Goal: Task Accomplishment & Management: Manage account settings

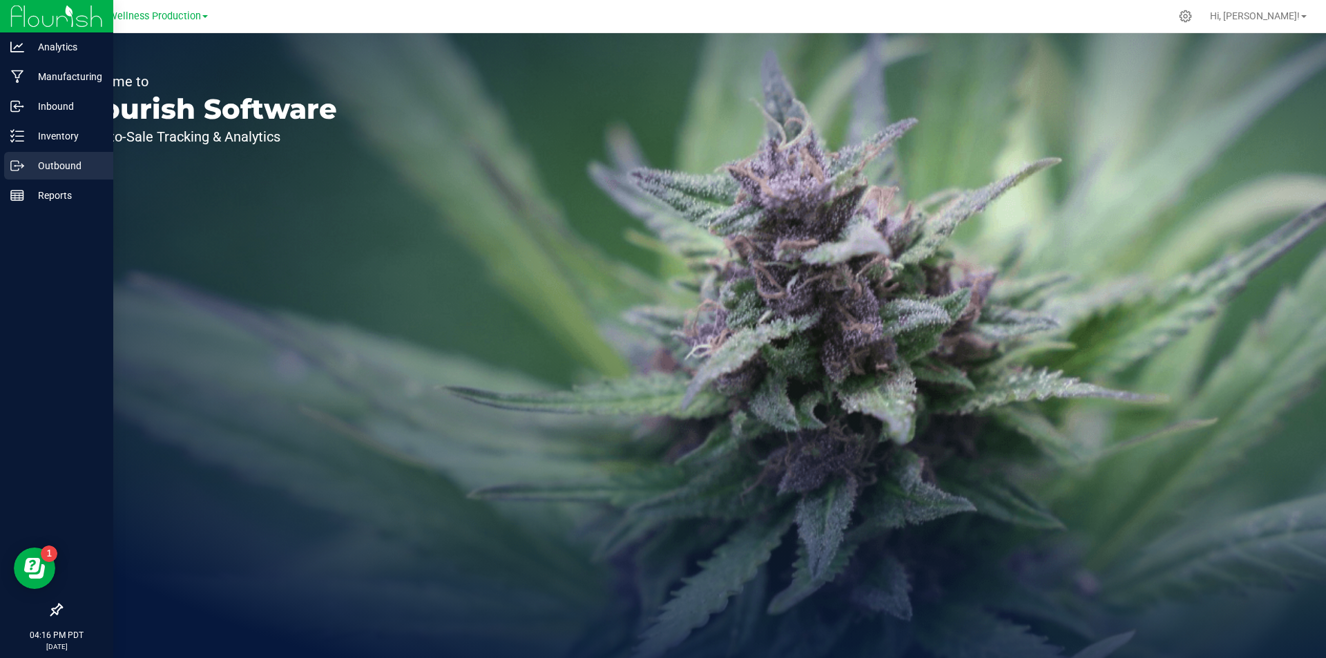
click at [55, 167] on p "Outbound" at bounding box center [65, 165] width 83 height 17
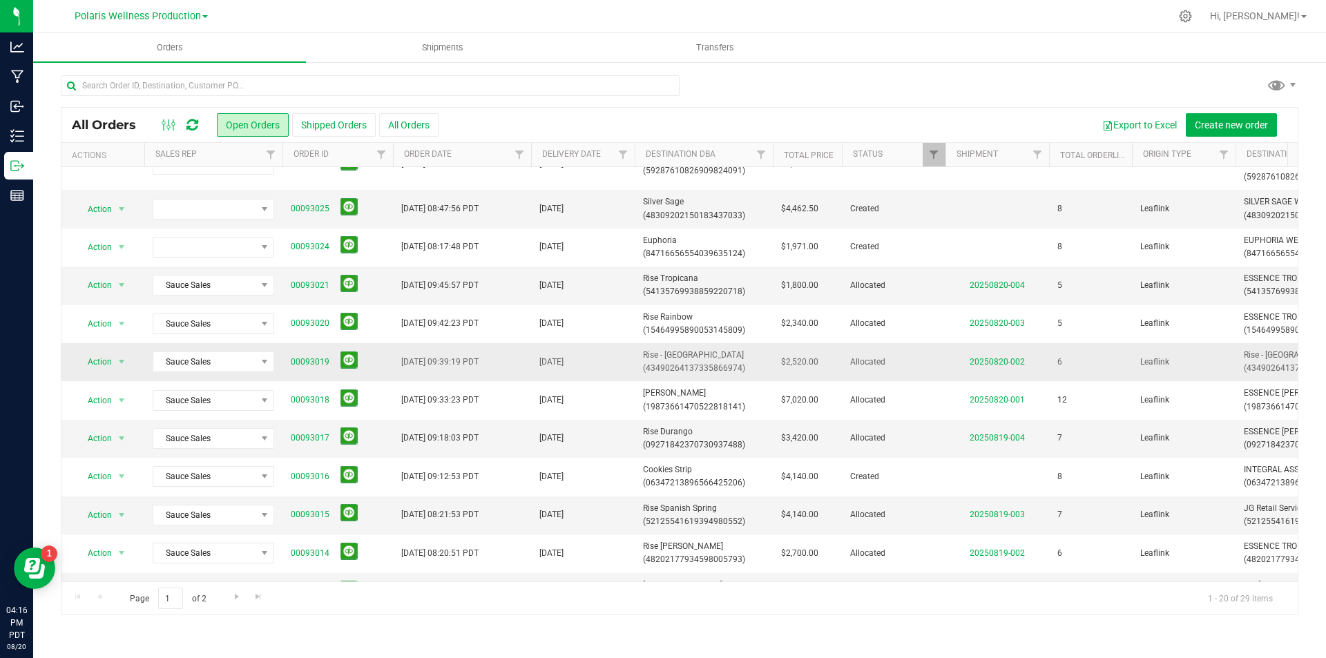
scroll to position [138, 0]
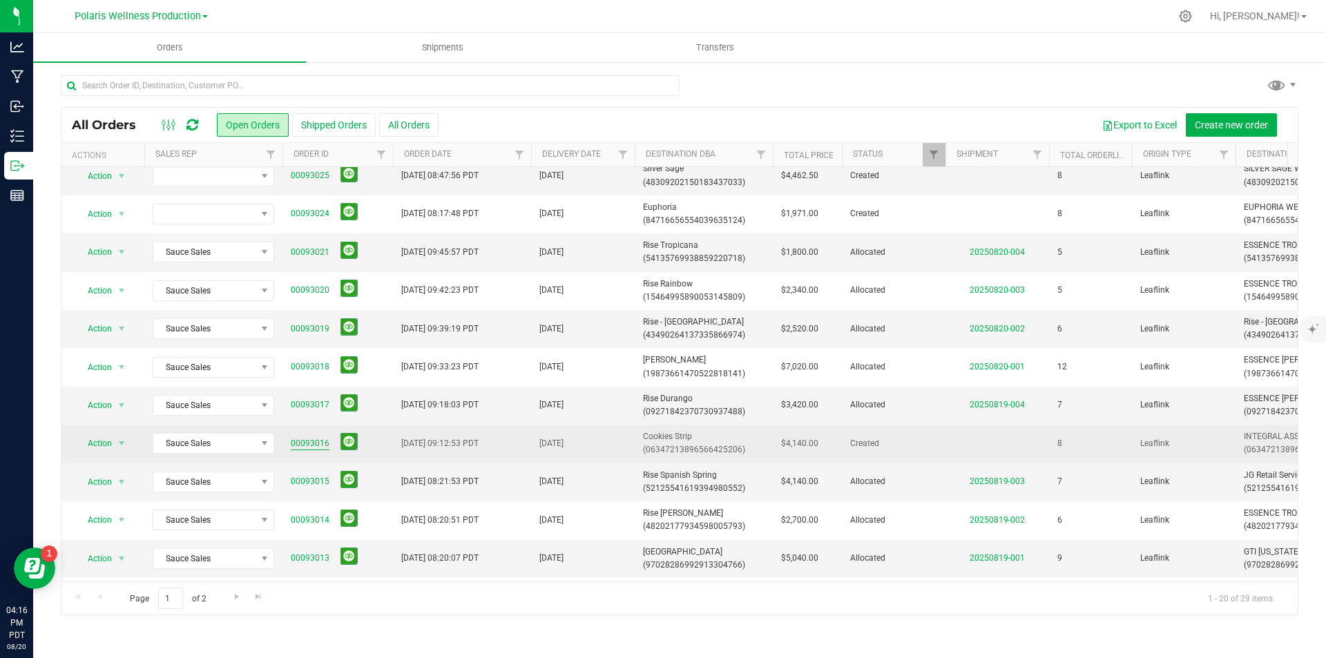
click at [324, 445] on link "00093016" at bounding box center [310, 443] width 39 height 13
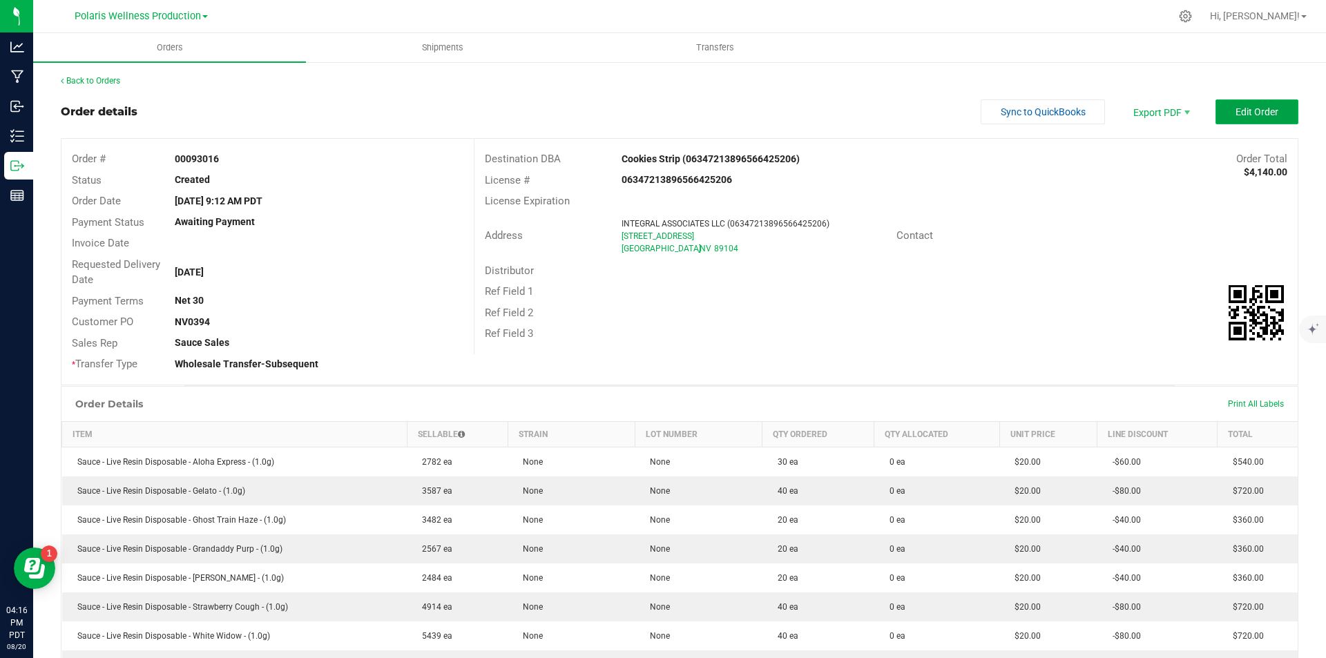
click at [1241, 118] on button "Edit Order" at bounding box center [1256, 111] width 83 height 25
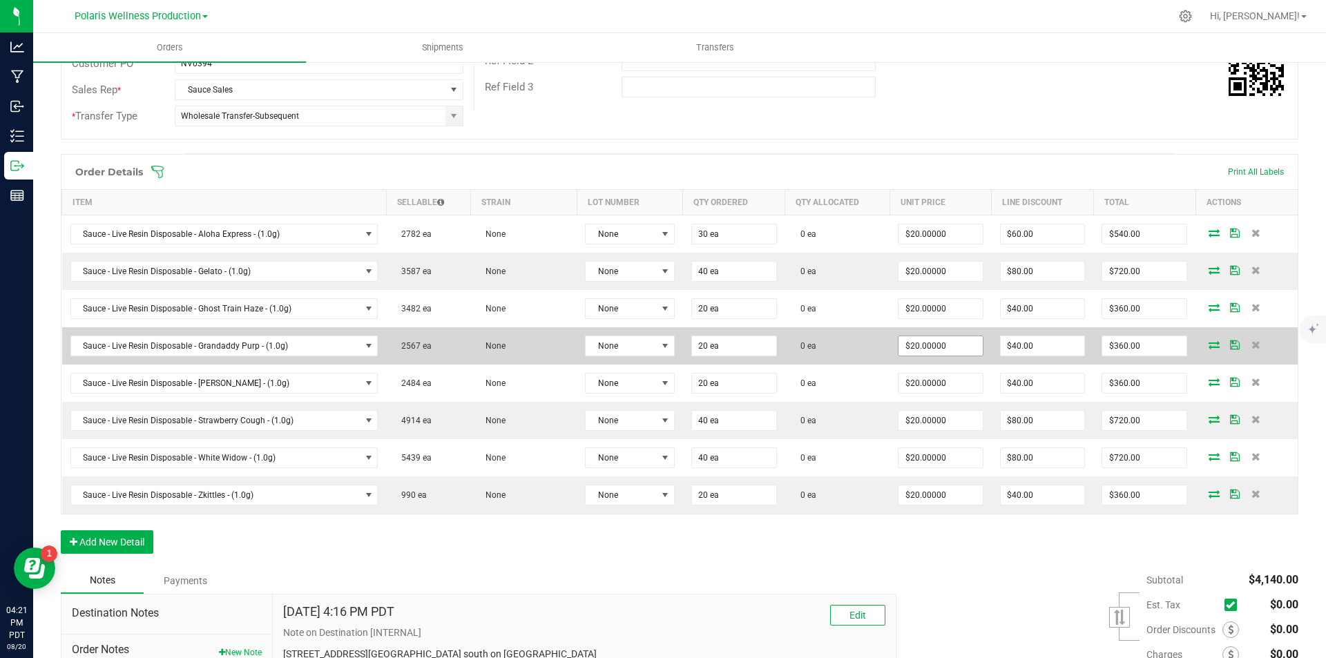
scroll to position [276, 0]
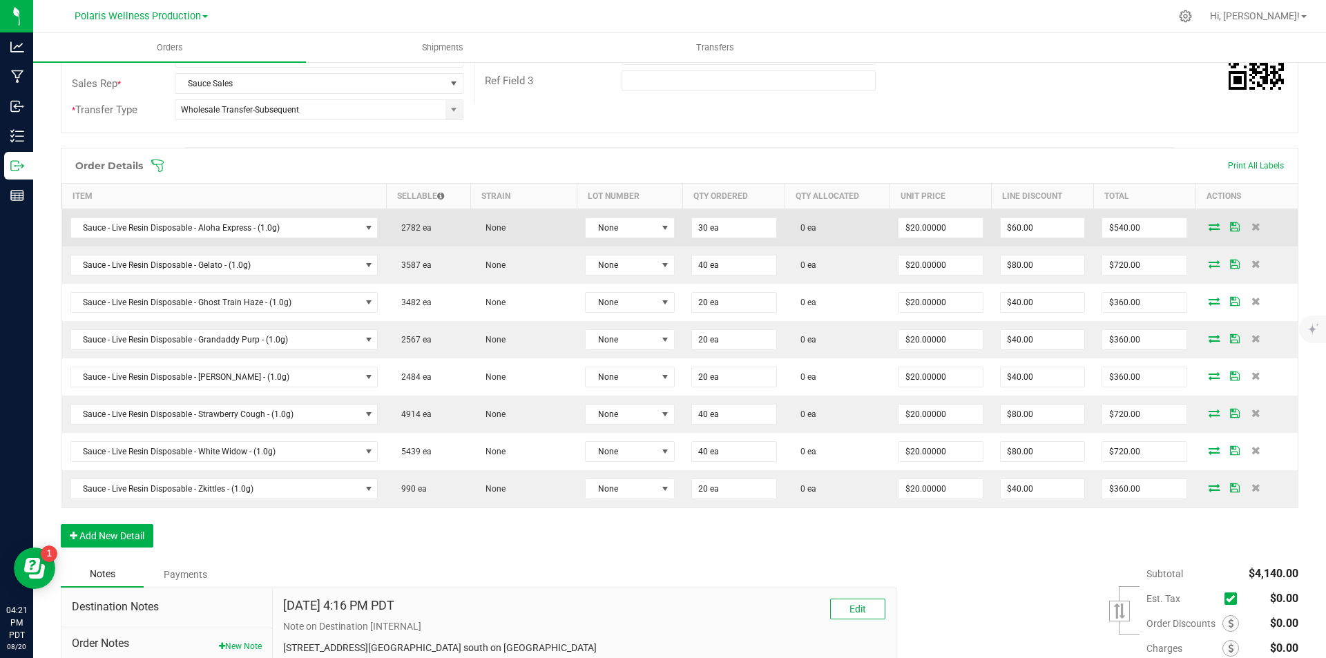
click at [1208, 225] on icon at bounding box center [1213, 226] width 11 height 8
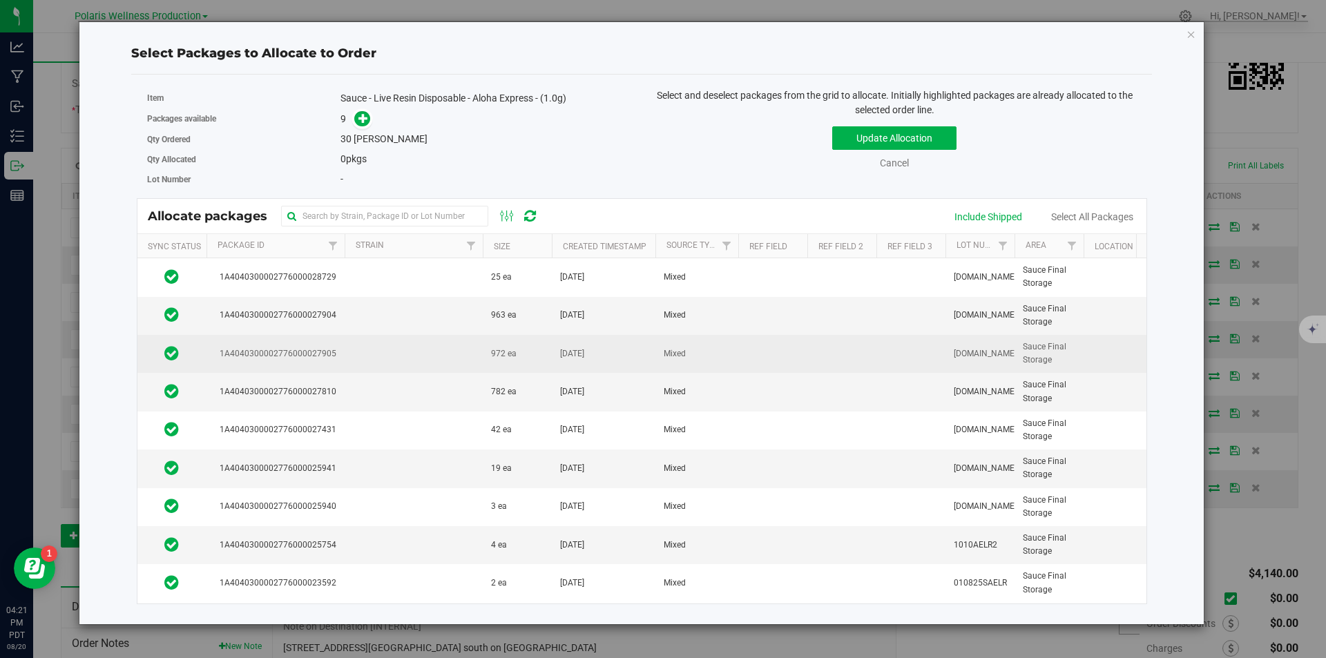
scroll to position [9, 0]
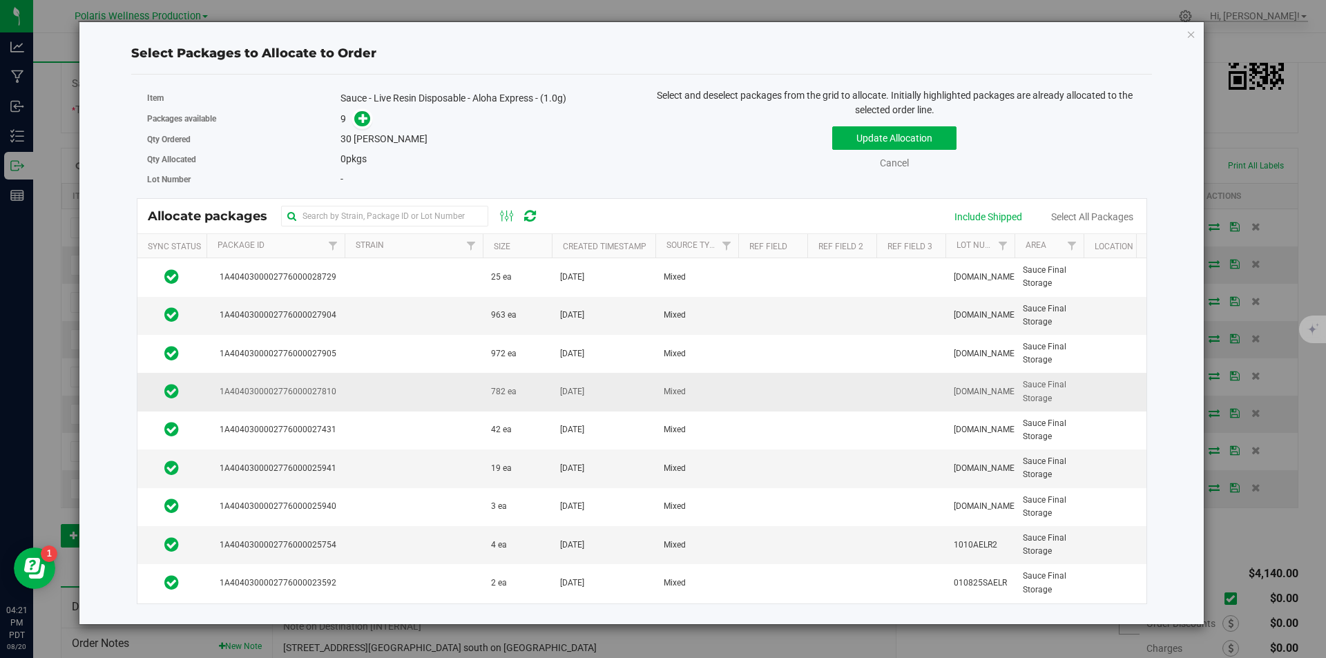
click at [447, 388] on td at bounding box center [414, 392] width 138 height 38
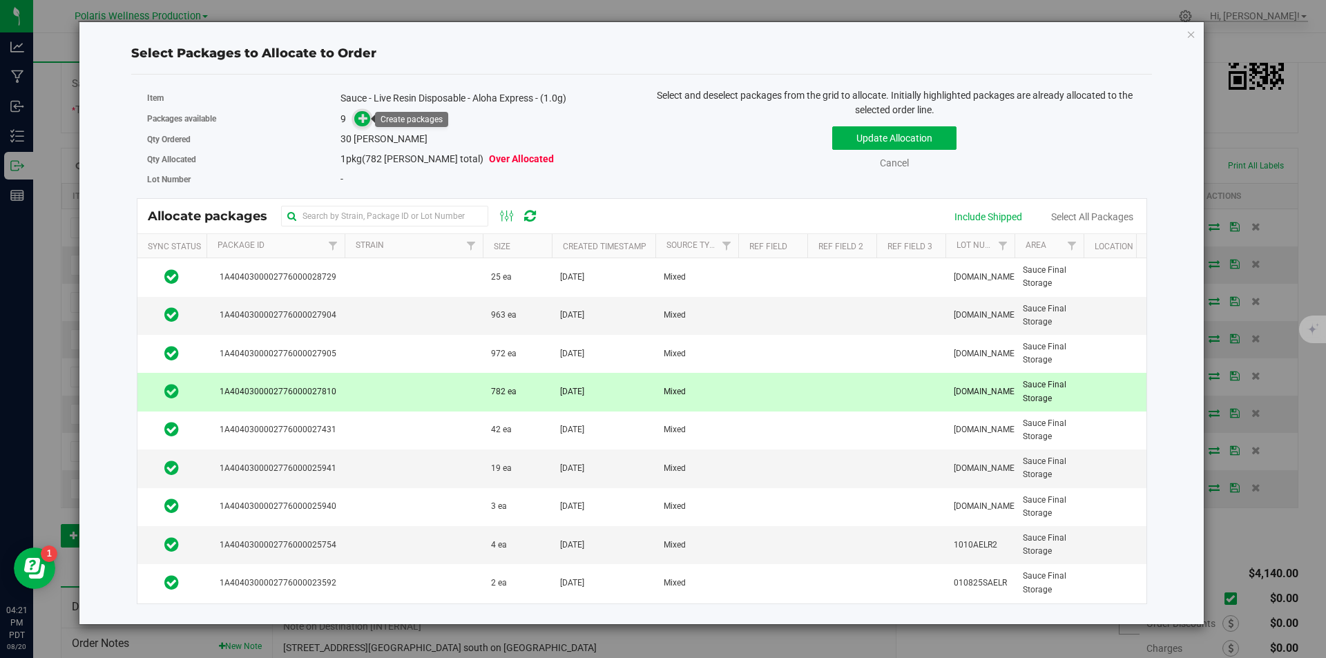
click at [364, 115] on icon at bounding box center [363, 118] width 10 height 10
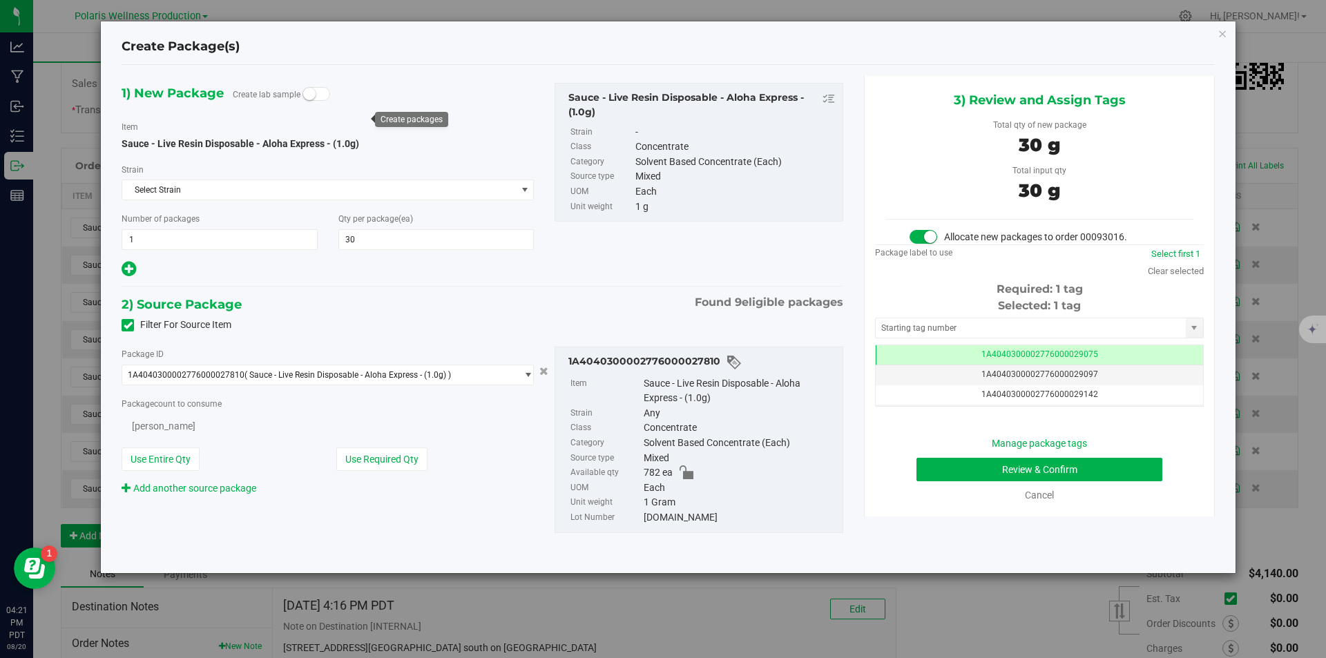
type input "30"
click at [950, 318] on input "text" at bounding box center [1031, 327] width 310 height 19
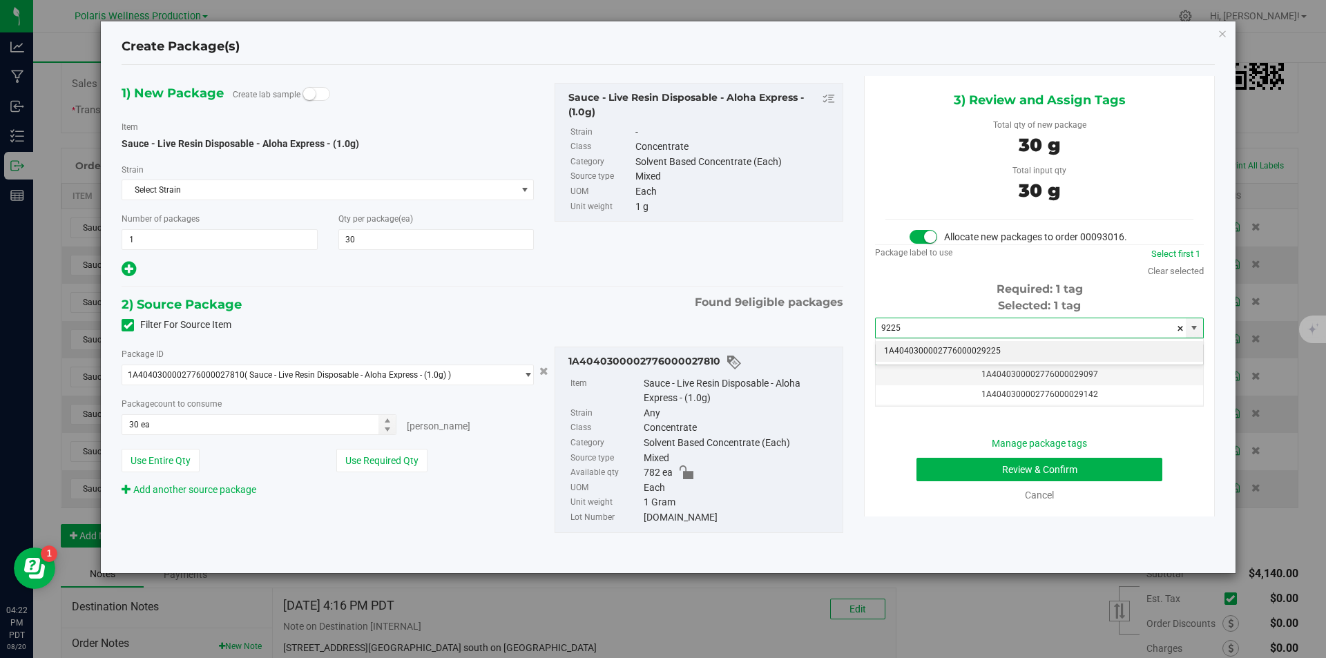
click at [963, 349] on li "1A4040300002776000029225" at bounding box center [1039, 351] width 327 height 21
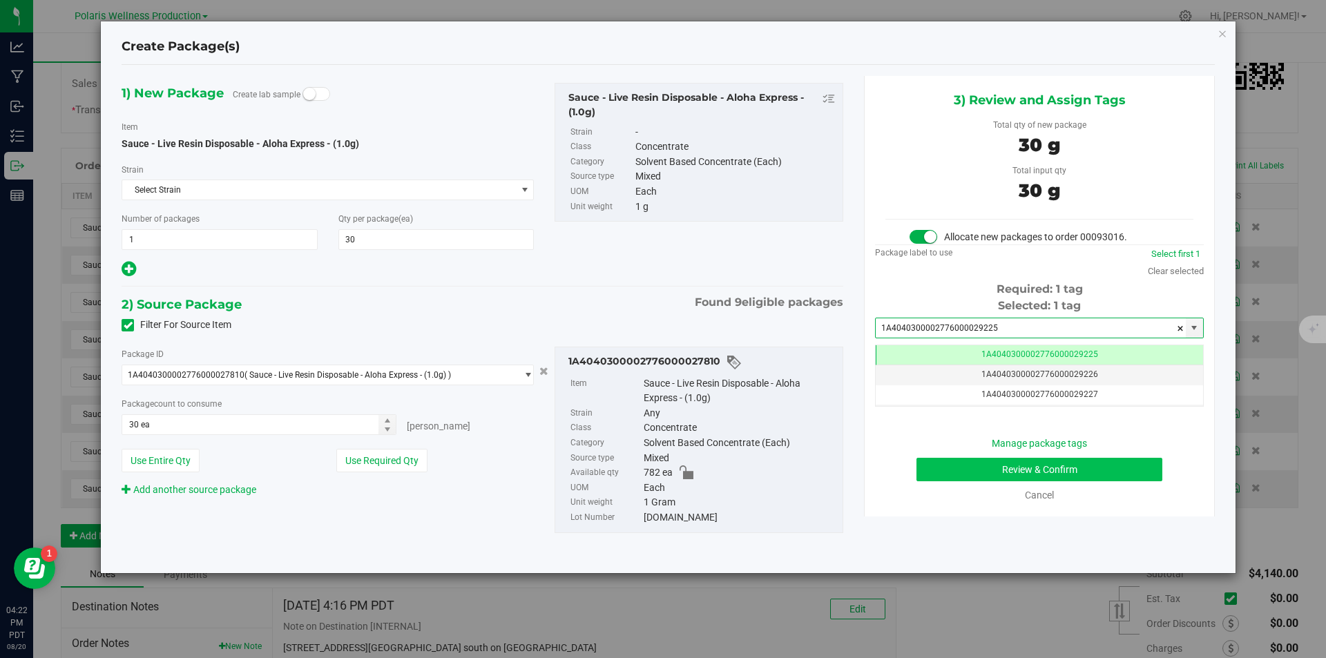
type input "1A4040300002776000029225"
click at [981, 475] on button "Review & Confirm" at bounding box center [1039, 469] width 246 height 23
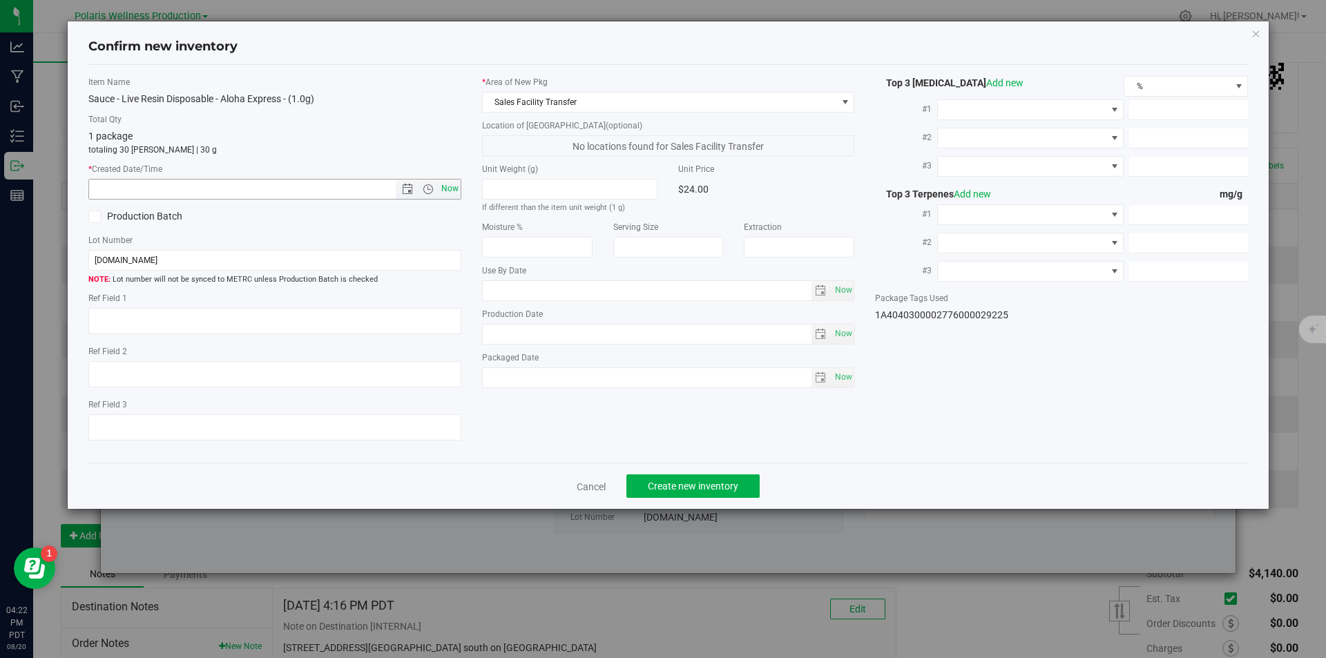
click at [451, 183] on span "Now" at bounding box center [449, 189] width 23 height 20
type input "[DATE] 4:22 PM"
click at [657, 490] on span "Create new inventory" at bounding box center [693, 486] width 90 height 11
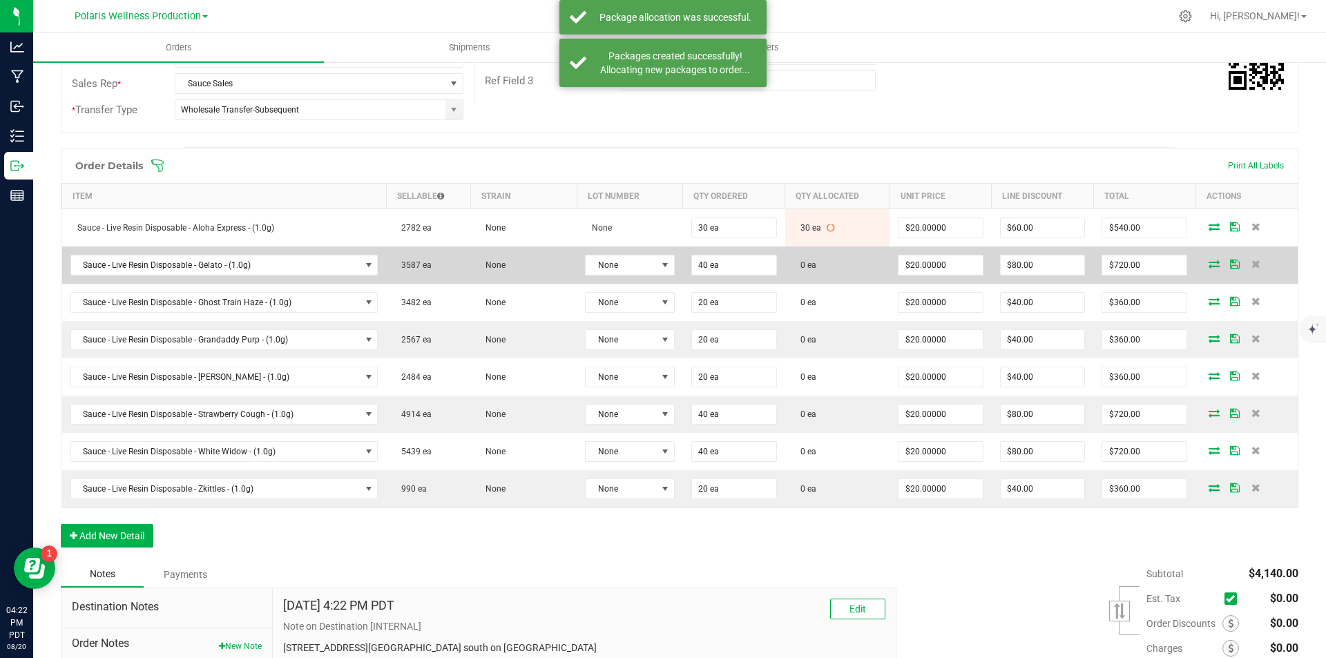
click at [1208, 262] on icon at bounding box center [1213, 264] width 11 height 8
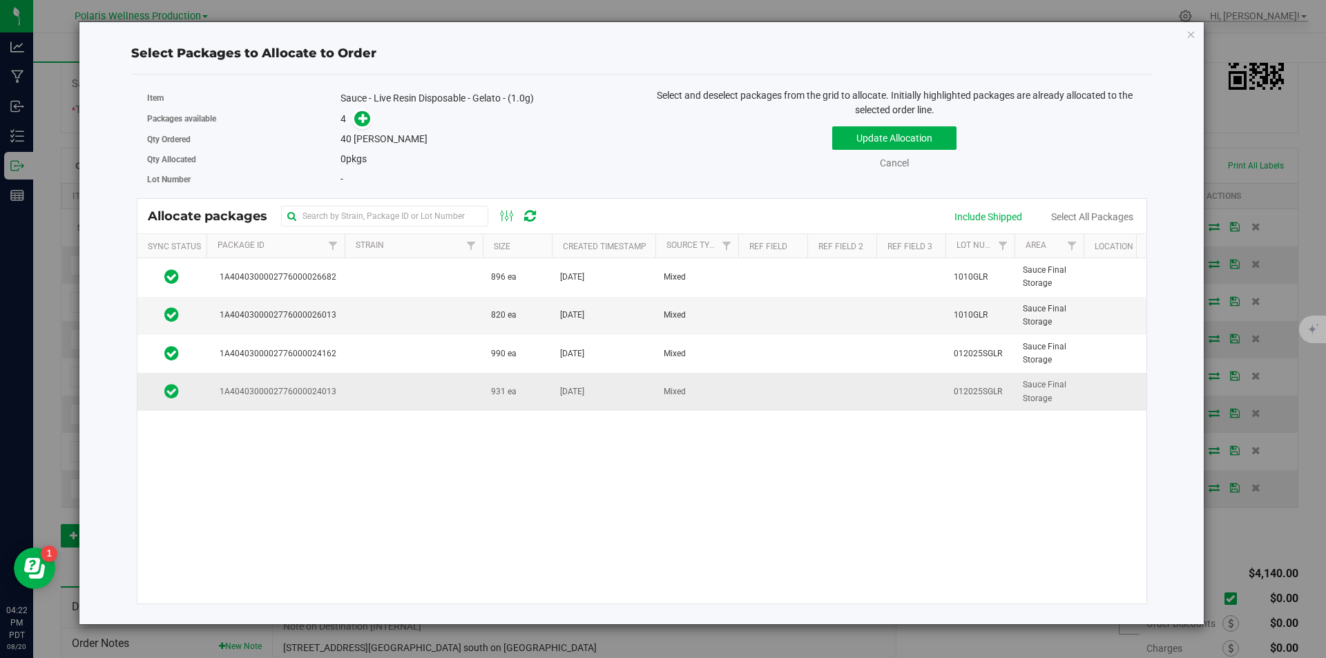
click at [436, 396] on td at bounding box center [414, 391] width 138 height 37
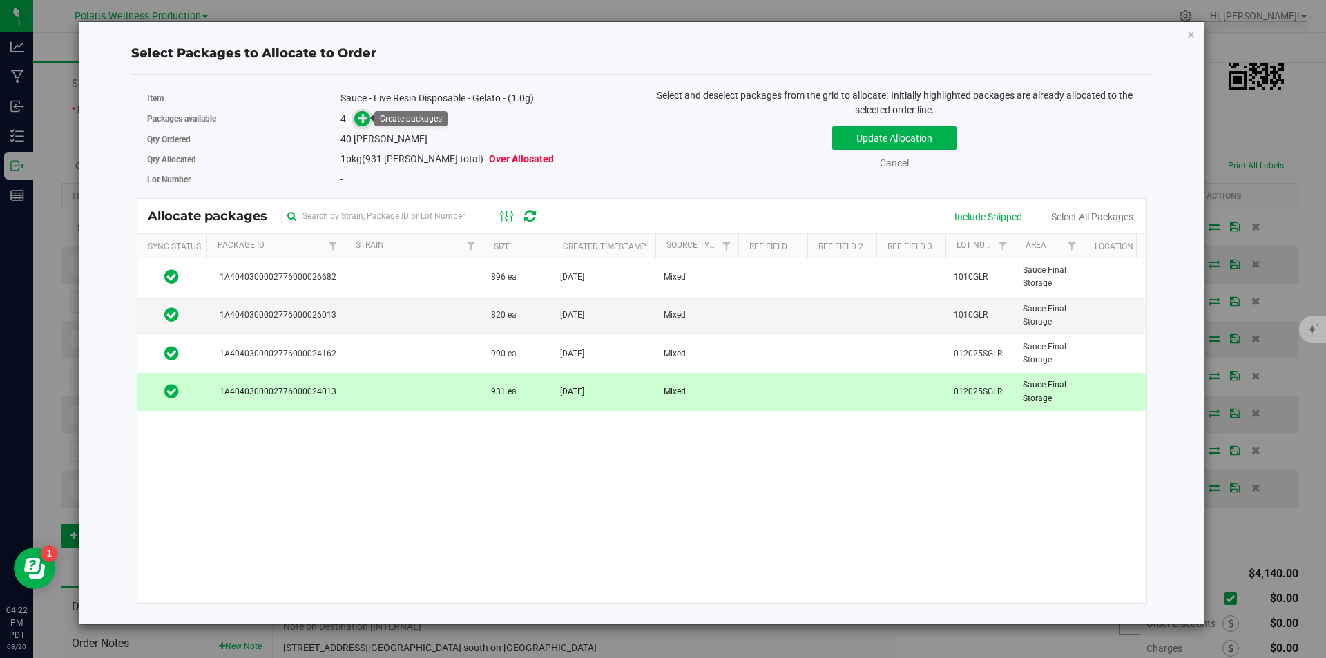
click at [361, 115] on icon at bounding box center [363, 118] width 10 height 10
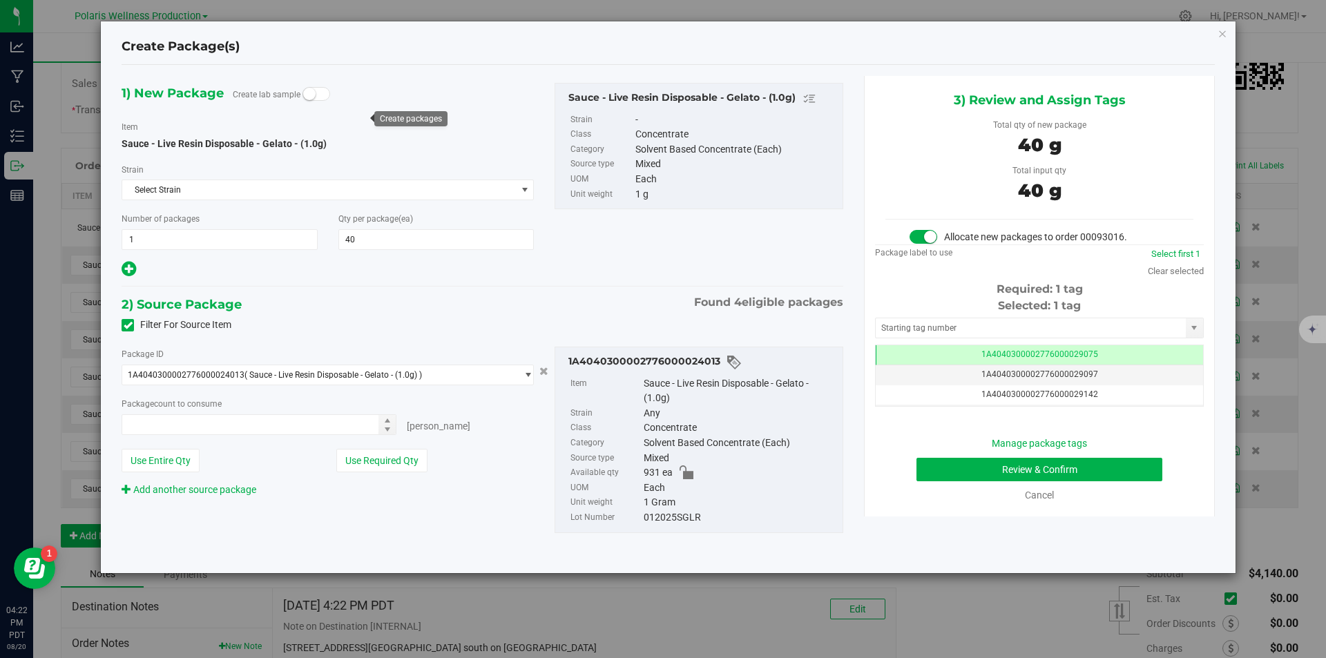
type input "40 ea"
click at [930, 324] on input "text" at bounding box center [1031, 327] width 310 height 19
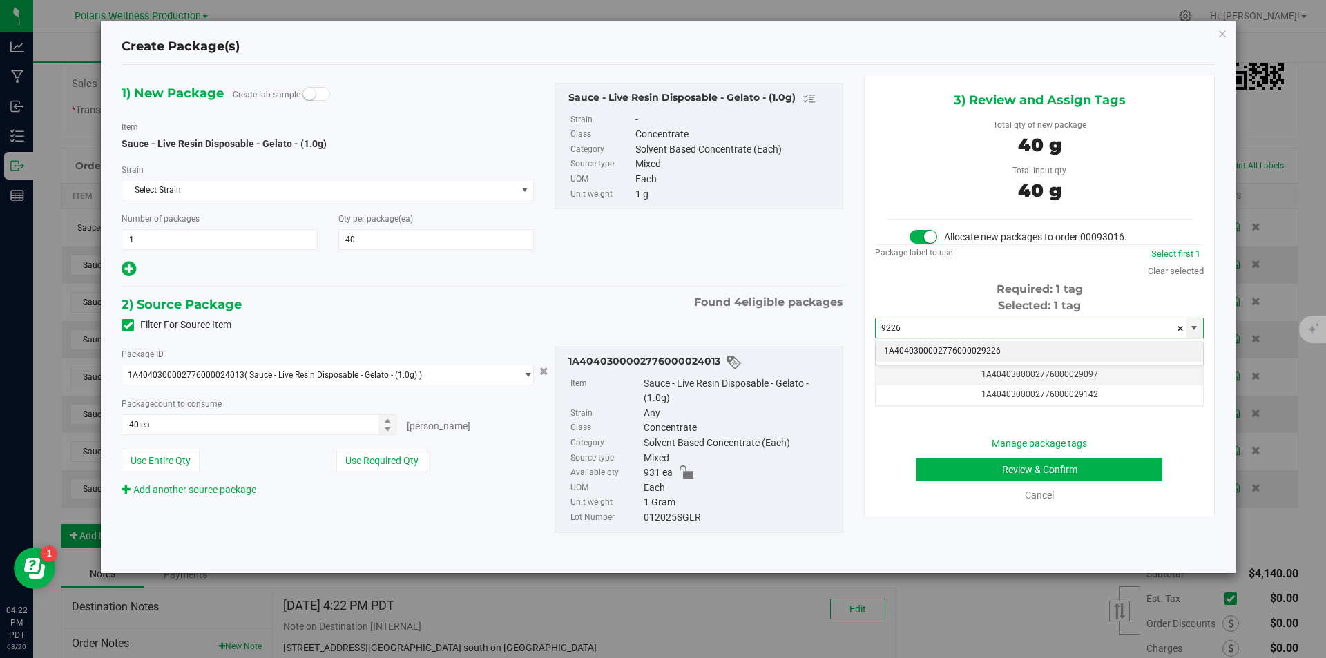
click at [967, 351] on li "1A4040300002776000029226" at bounding box center [1039, 351] width 327 height 21
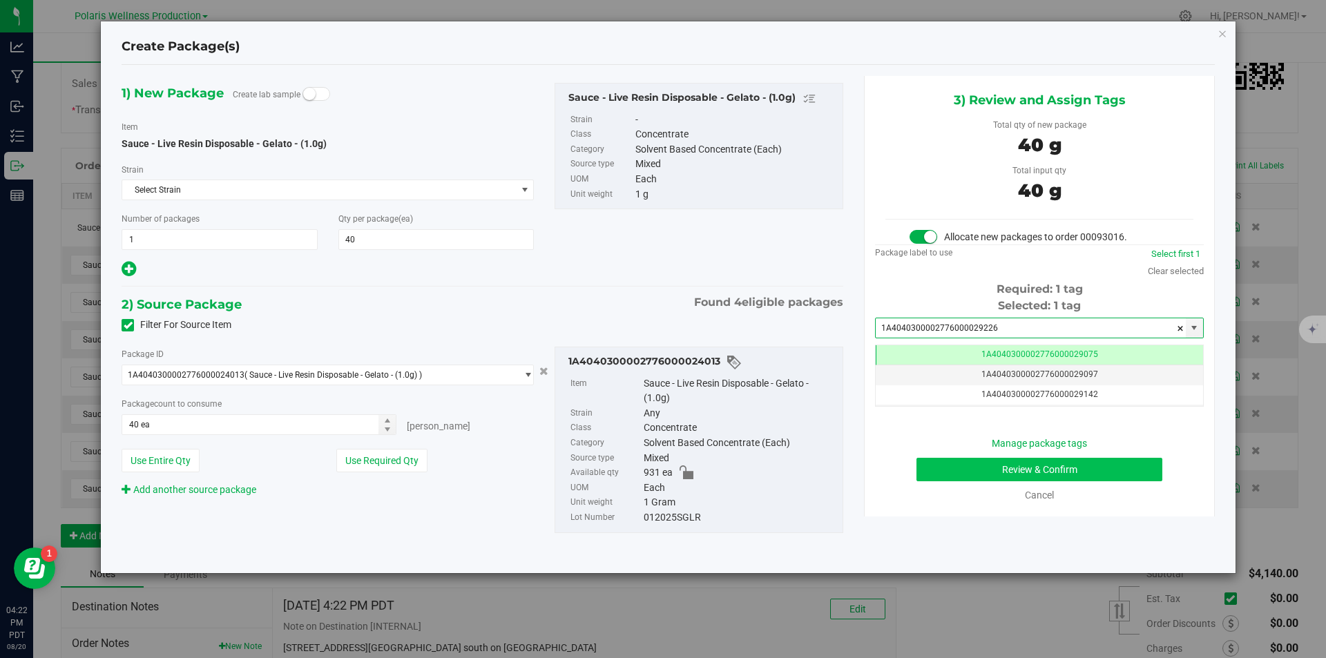
type input "1A4040300002776000029226"
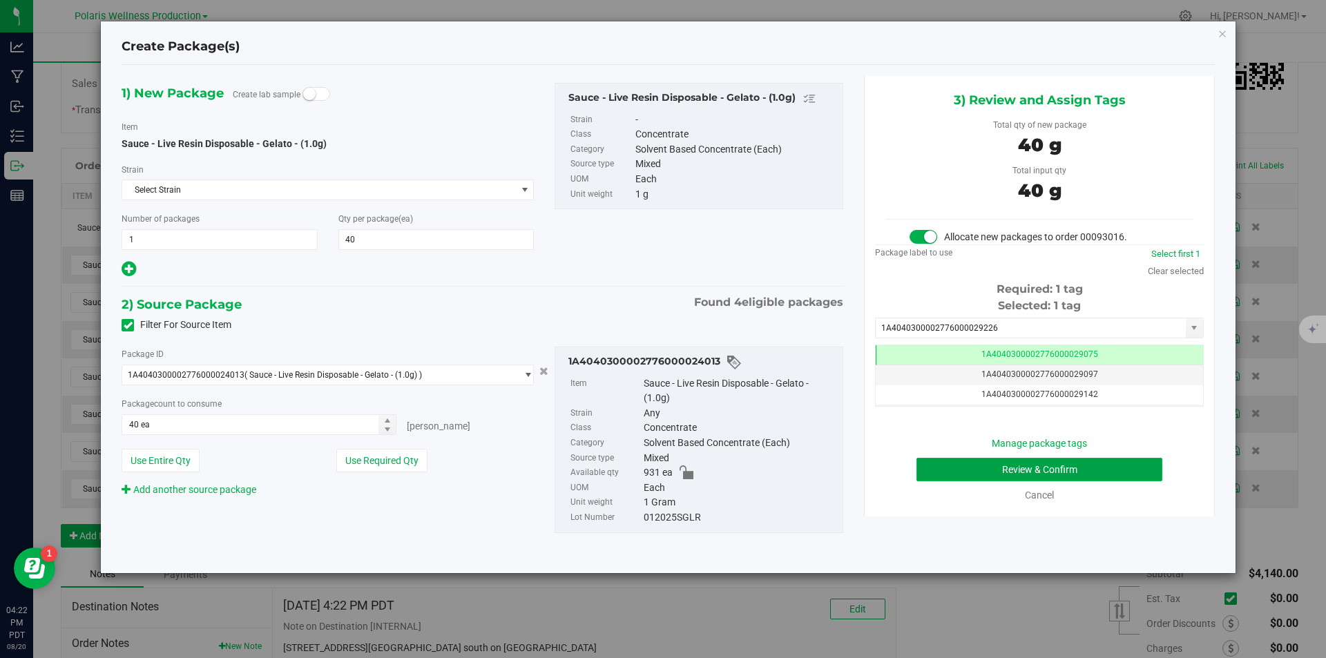
click at [957, 459] on button "Review & Confirm" at bounding box center [1039, 469] width 246 height 23
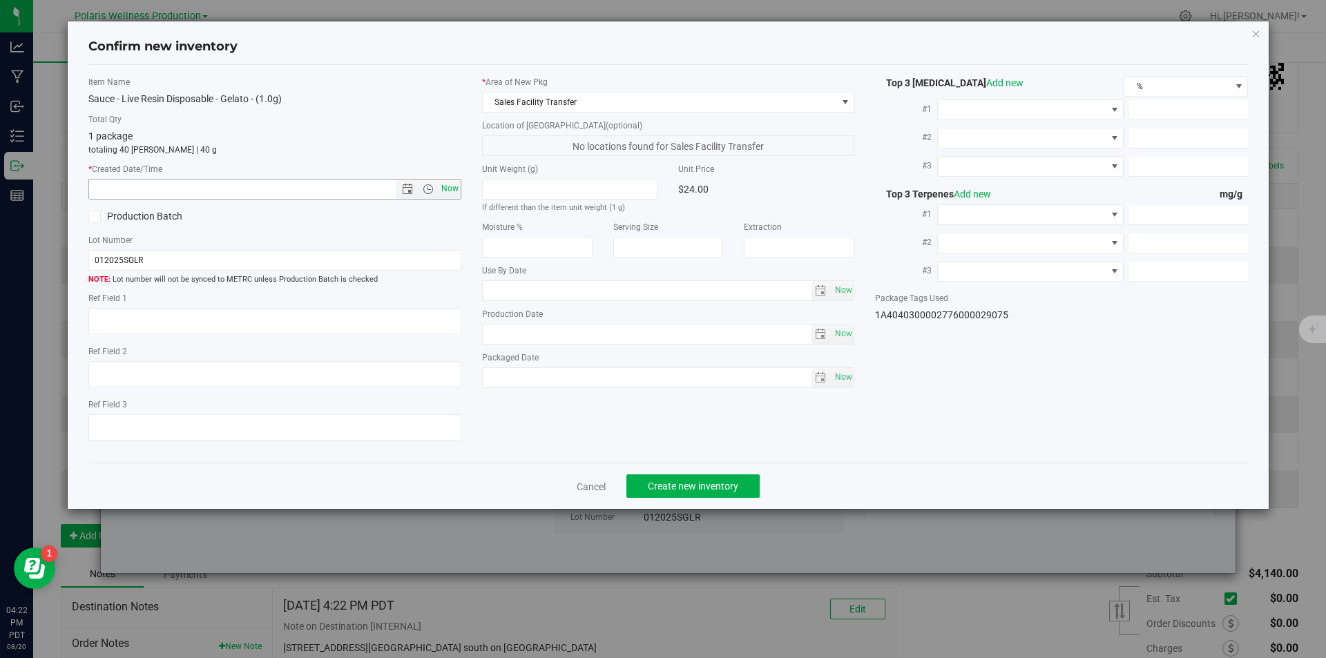
click at [452, 191] on span "Now" at bounding box center [449, 189] width 23 height 20
type input "[DATE] 4:22 PM"
click at [690, 478] on button "Create new inventory" at bounding box center [692, 485] width 133 height 23
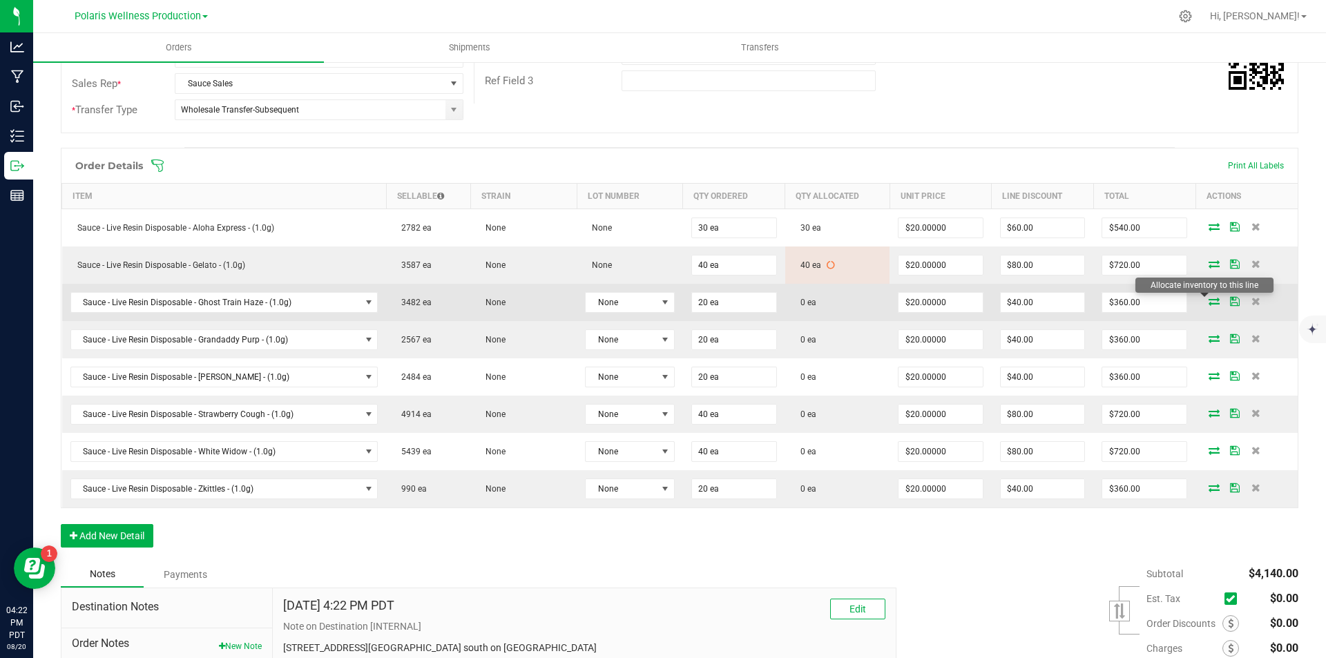
click at [1208, 303] on icon at bounding box center [1213, 301] width 11 height 8
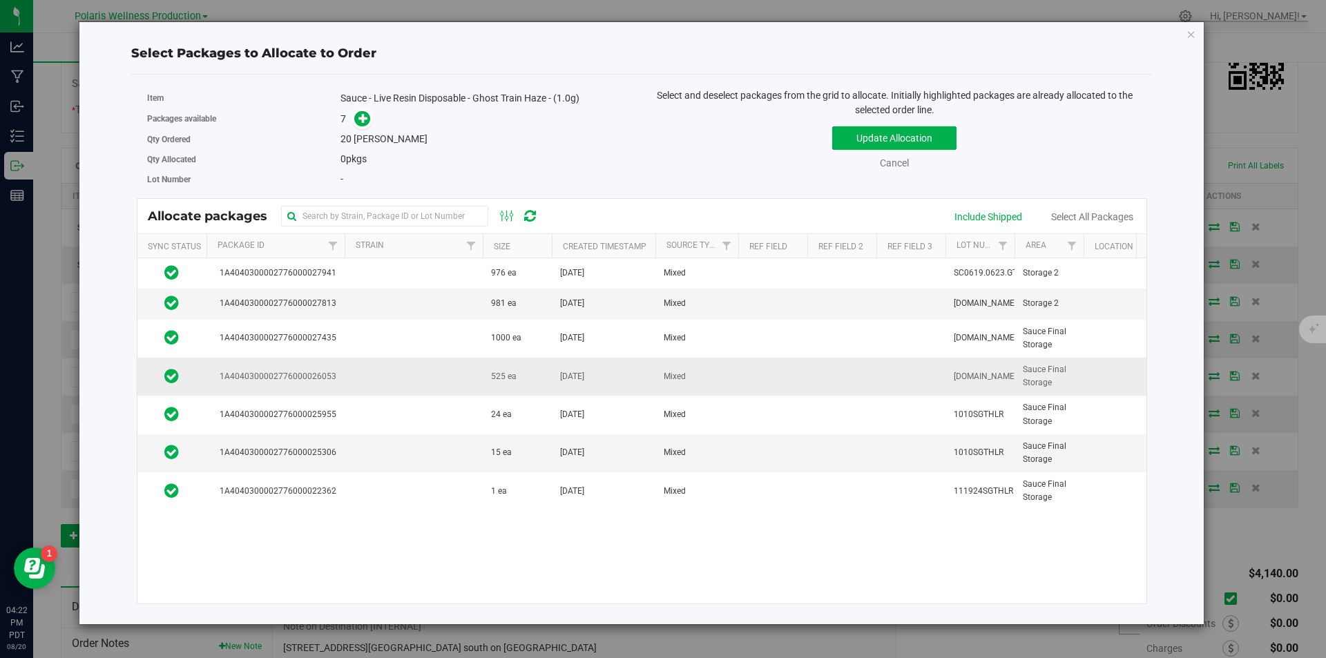
click at [438, 383] on td at bounding box center [414, 377] width 138 height 38
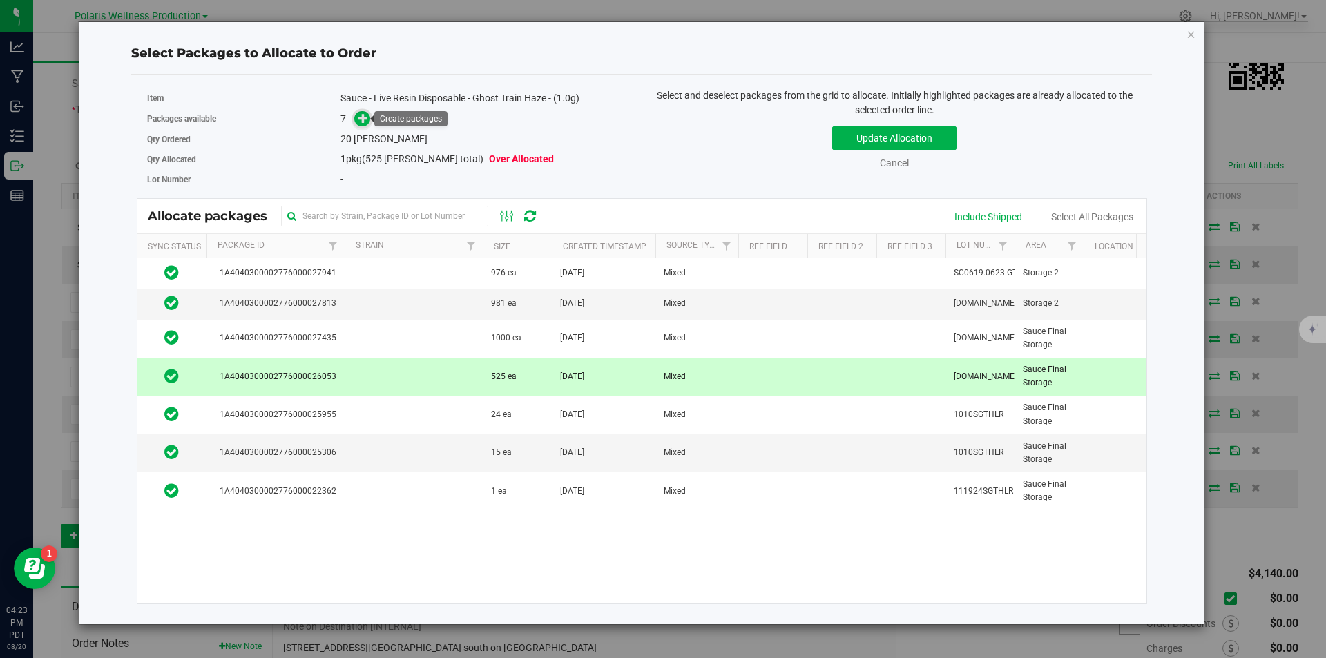
click at [360, 122] on icon at bounding box center [363, 118] width 10 height 10
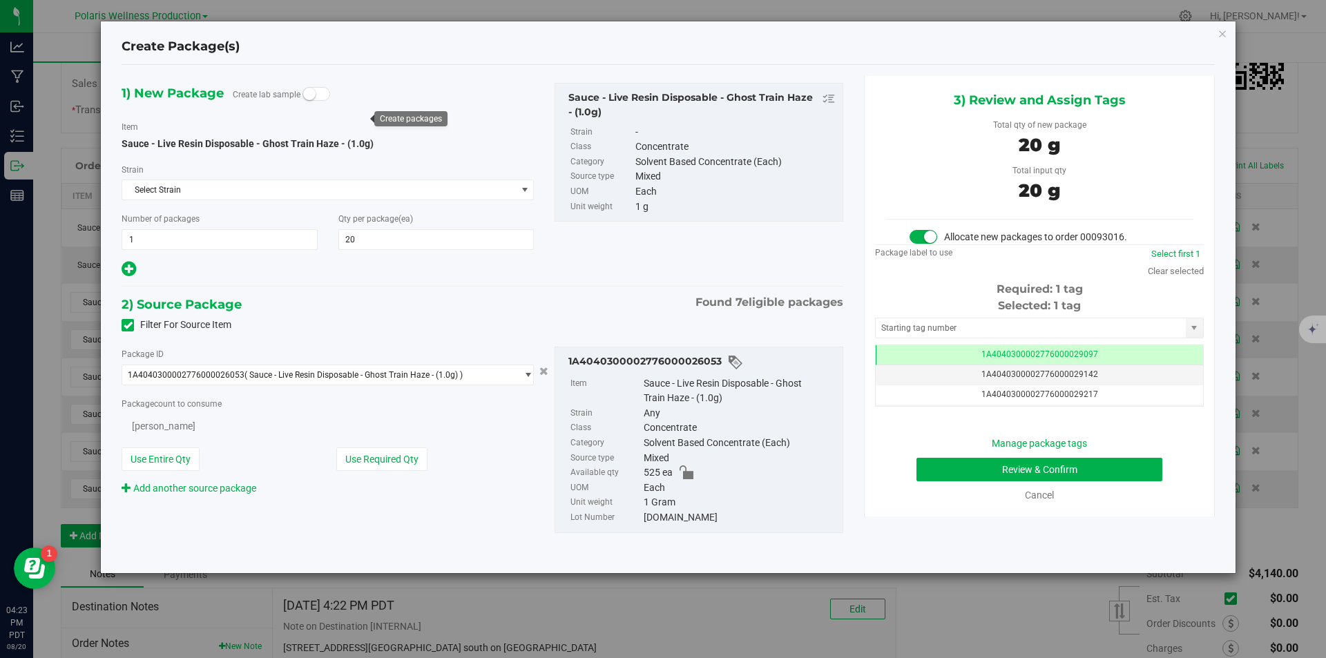
type input "20"
click at [962, 325] on input "text" at bounding box center [1031, 327] width 310 height 19
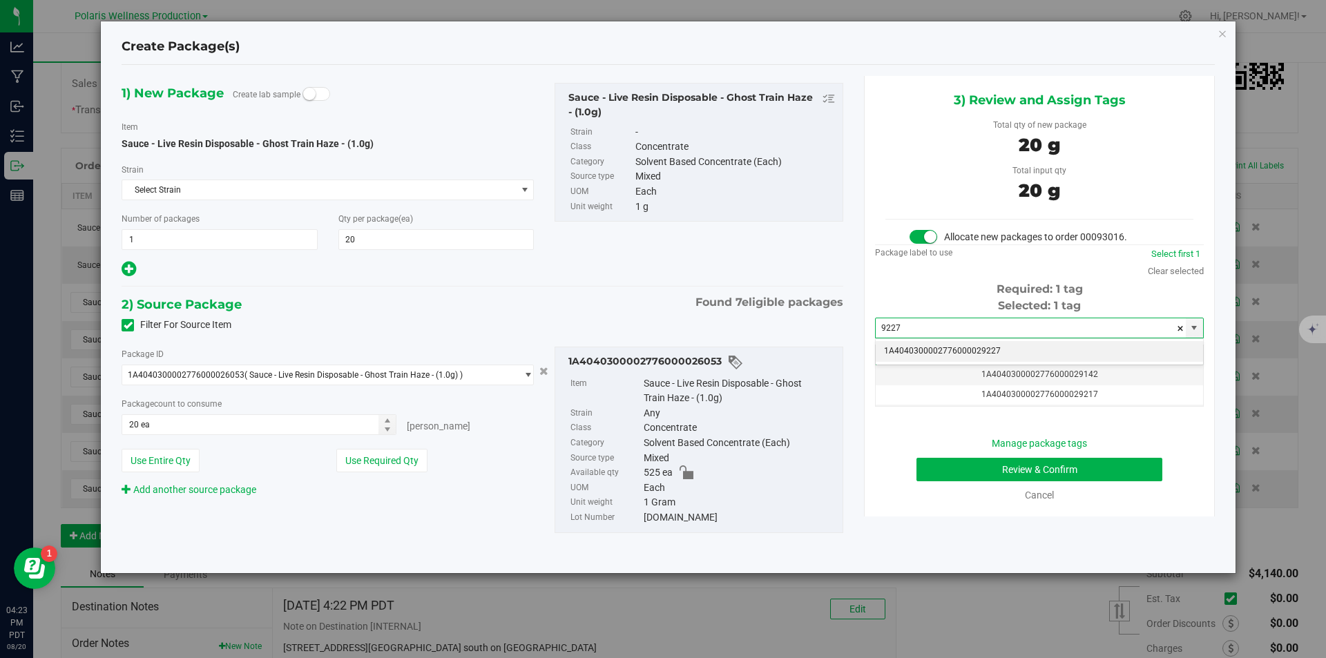
click at [963, 351] on li "1A4040300002776000029227" at bounding box center [1039, 351] width 327 height 21
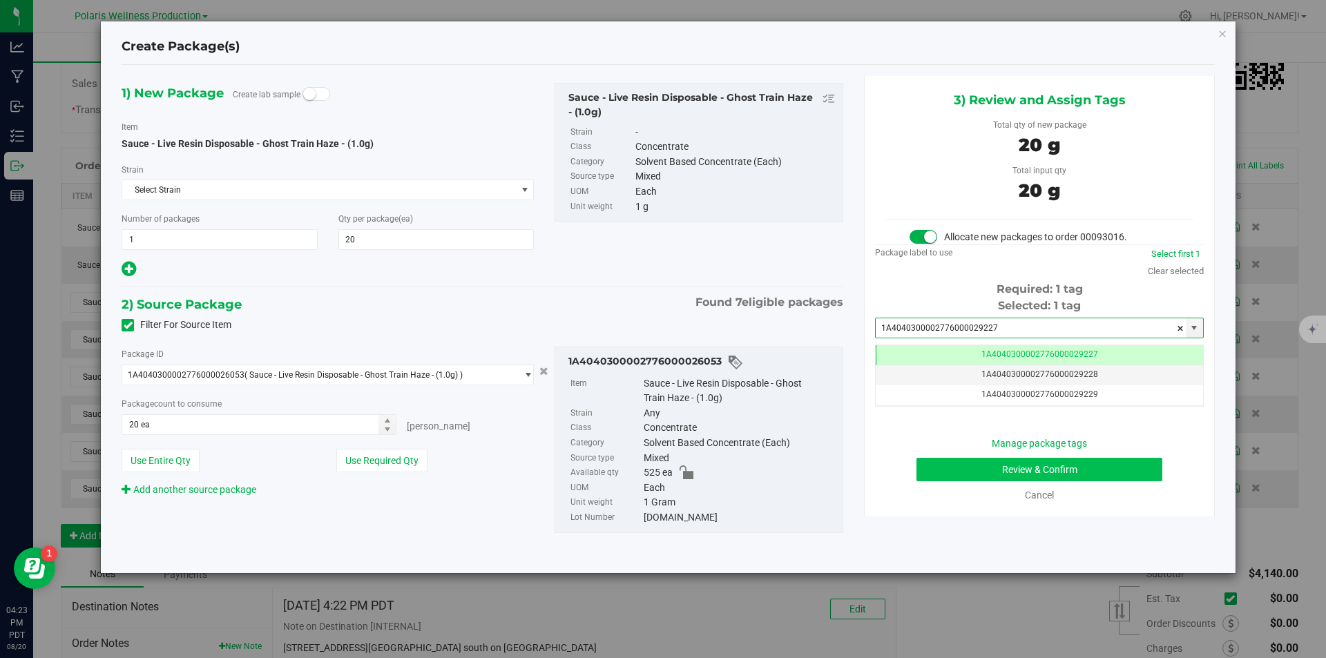
type input "1A4040300002776000029227"
click at [980, 474] on button "Review & Confirm" at bounding box center [1039, 469] width 246 height 23
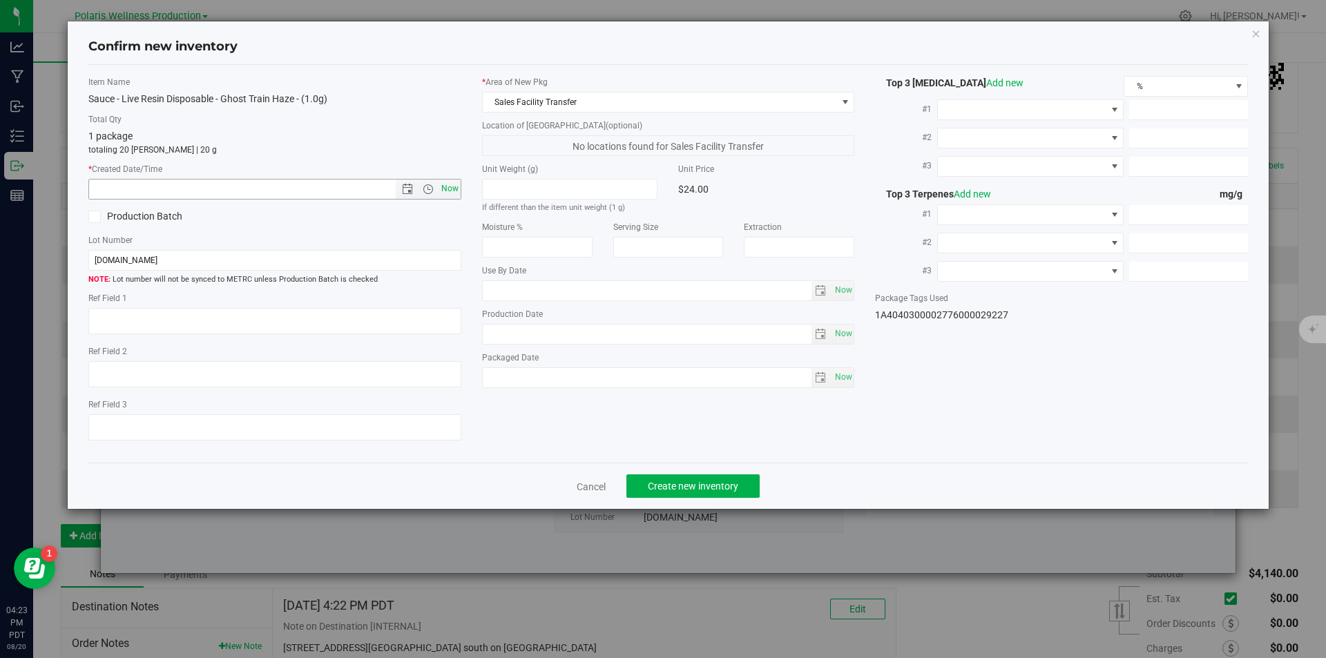
click at [452, 189] on span "Now" at bounding box center [449, 189] width 23 height 20
type input "[DATE] 4:23 PM"
click at [652, 483] on span "Create new inventory" at bounding box center [693, 486] width 90 height 11
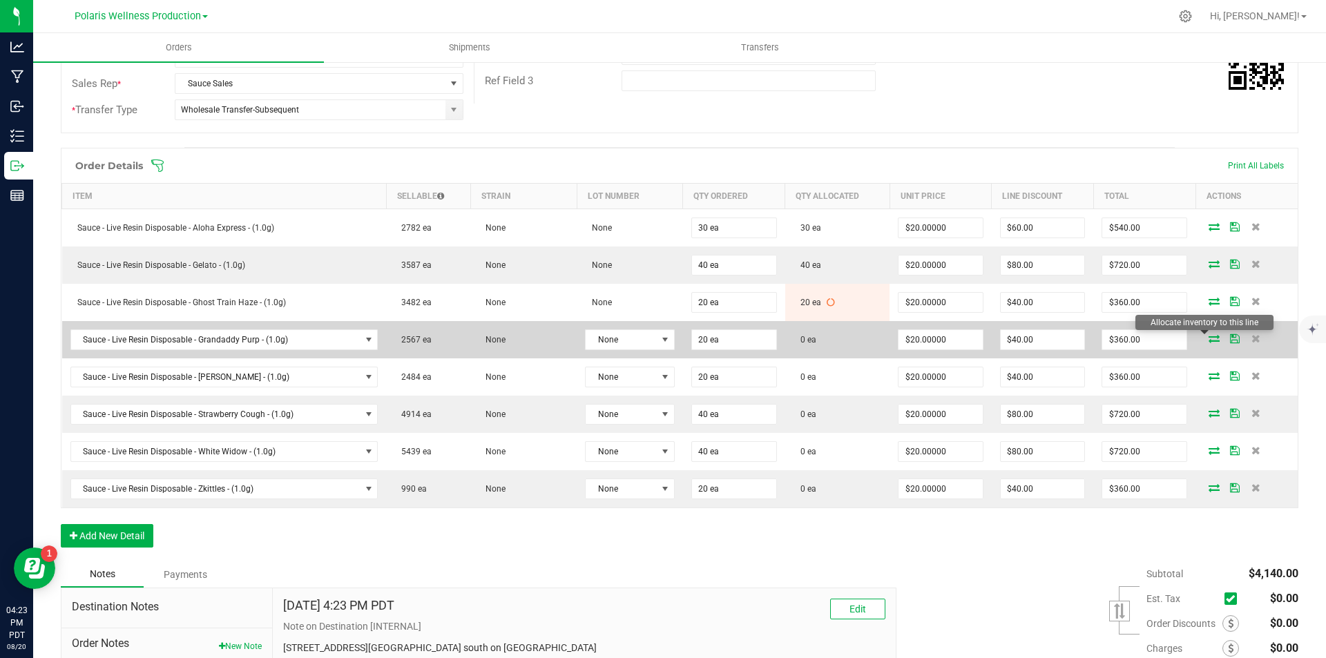
click at [1208, 339] on icon at bounding box center [1213, 338] width 11 height 8
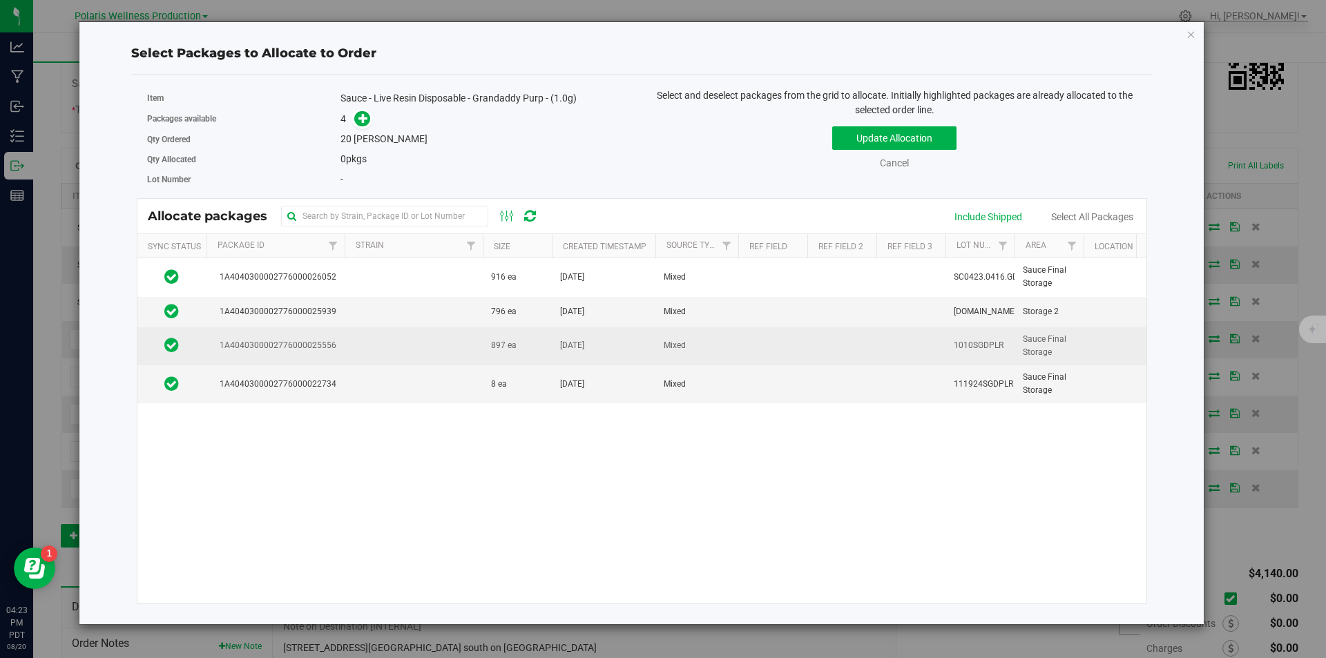
click at [462, 350] on td at bounding box center [414, 346] width 138 height 38
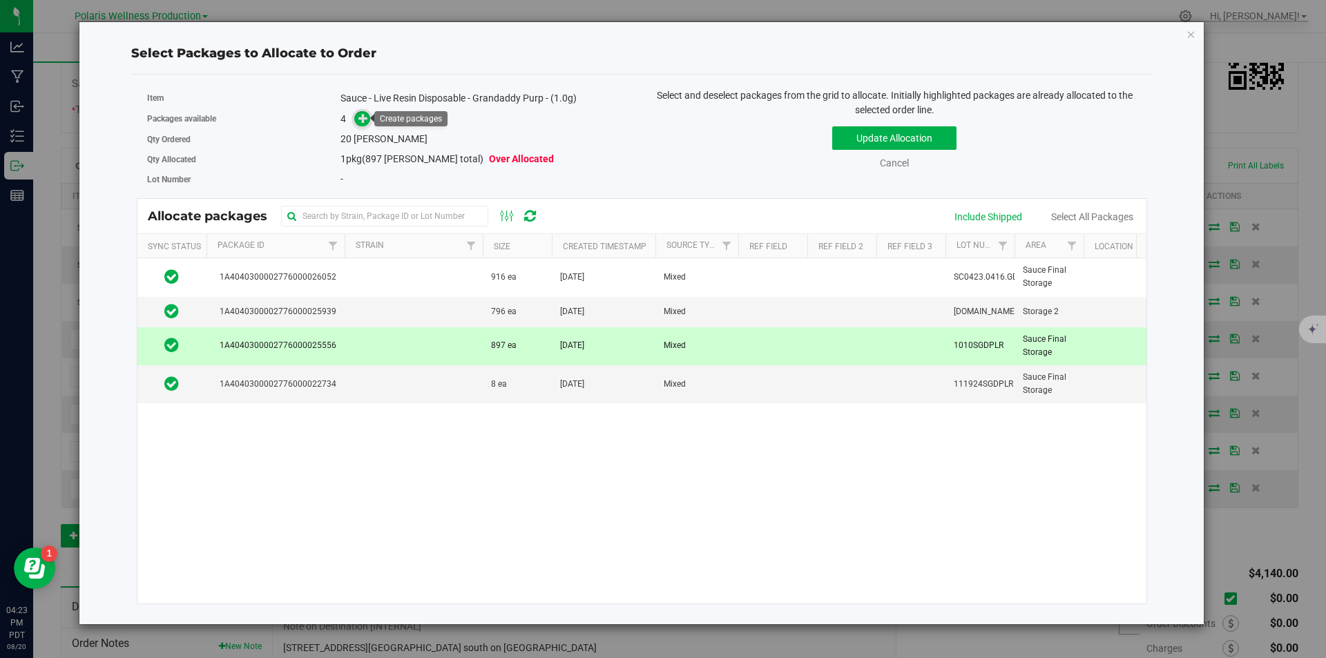
click at [362, 122] on icon at bounding box center [363, 118] width 10 height 10
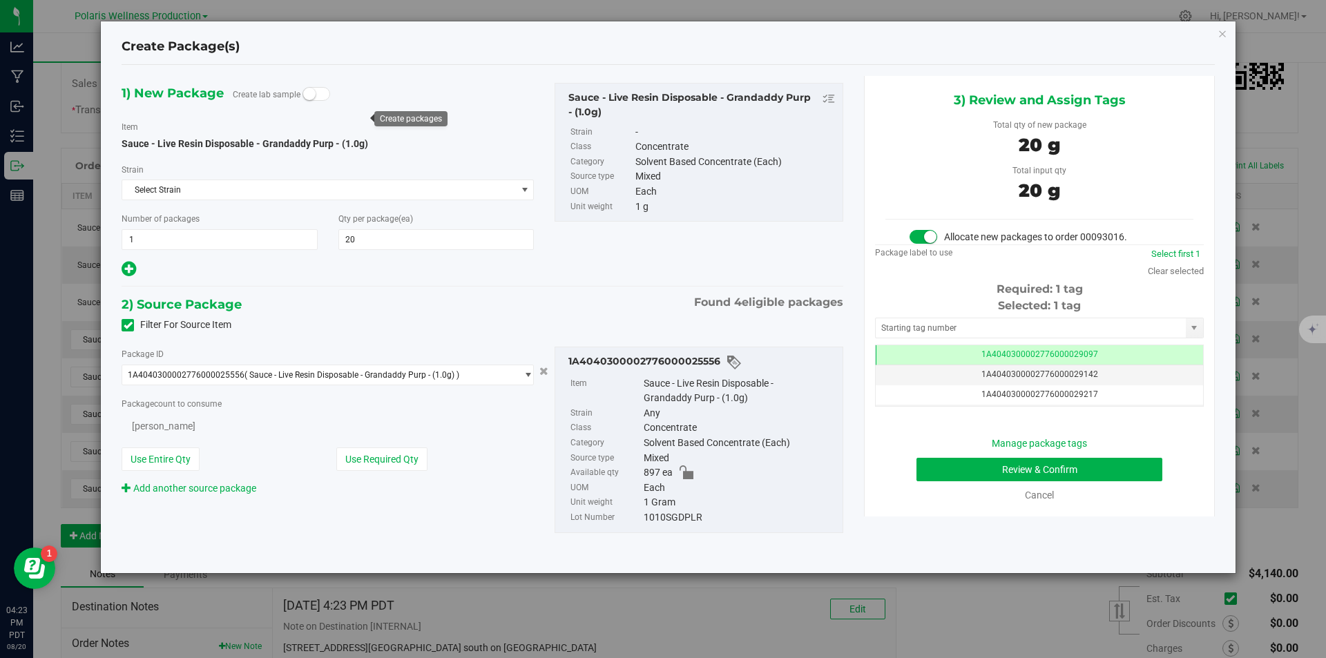
type input "20"
click at [1028, 330] on input "text" at bounding box center [1031, 327] width 310 height 19
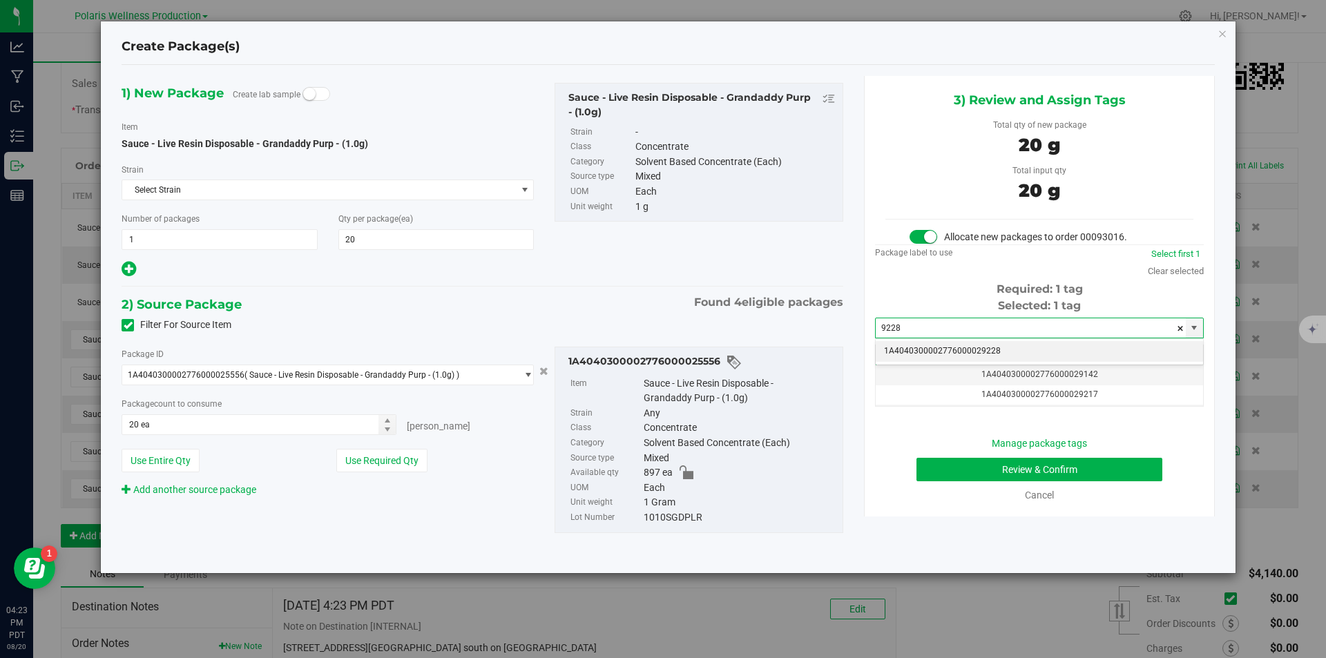
click at [1004, 347] on li "1A4040300002776000029228" at bounding box center [1039, 351] width 327 height 21
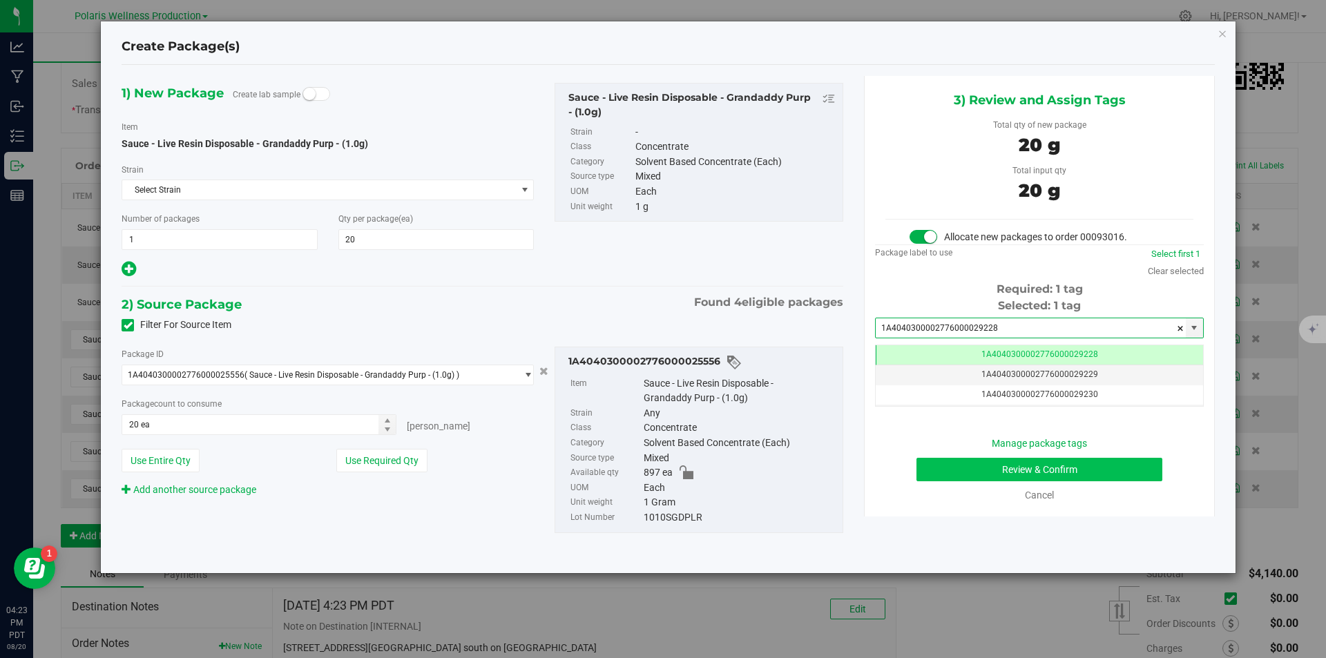
type input "1A4040300002776000029228"
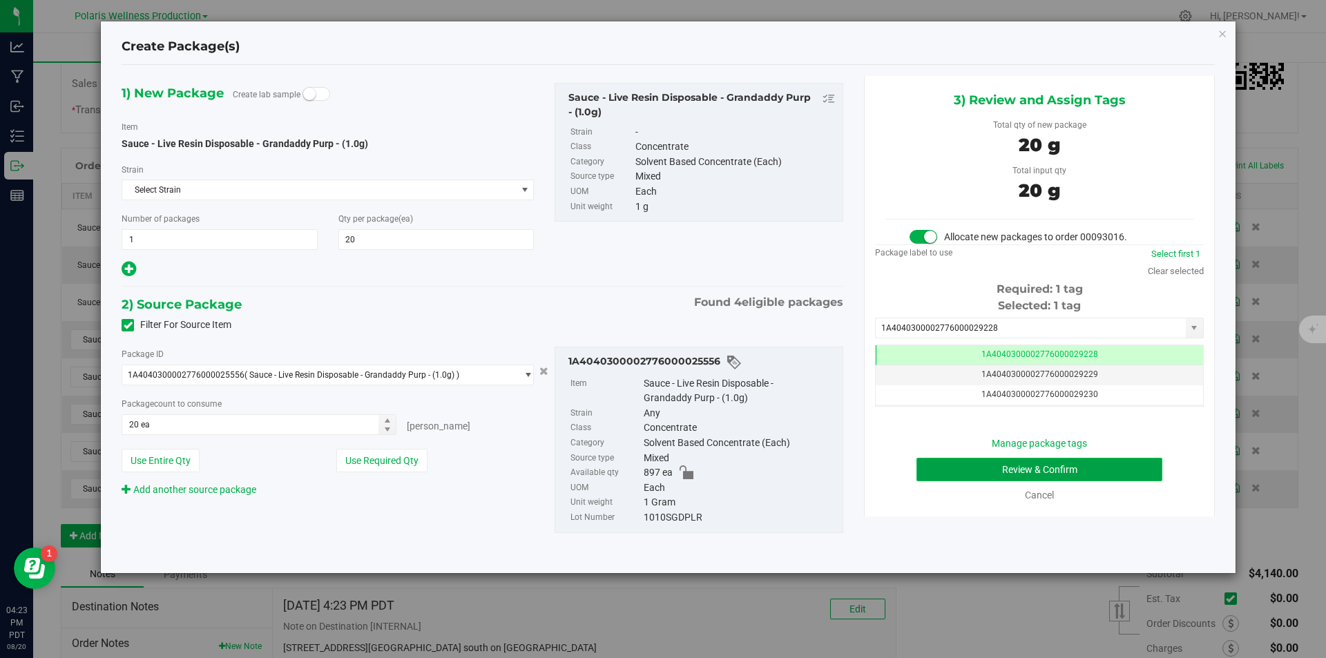
click at [996, 470] on button "Review & Confirm" at bounding box center [1039, 469] width 246 height 23
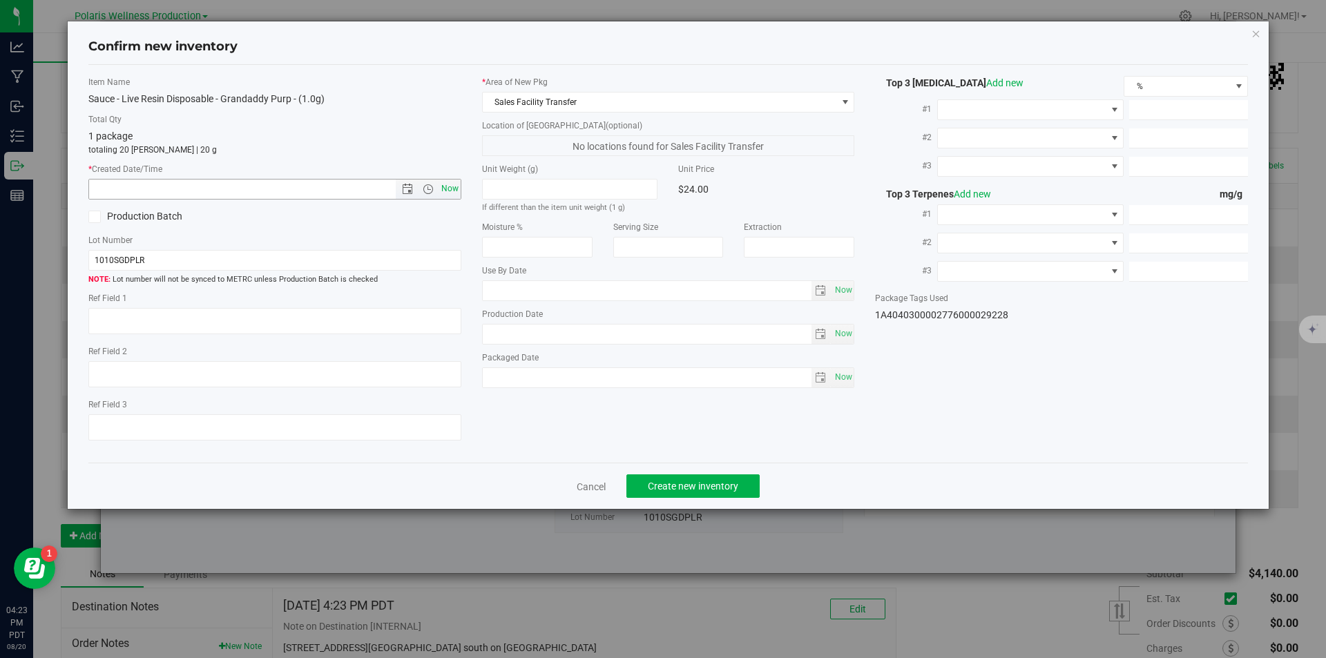
click at [450, 197] on span "Now" at bounding box center [449, 189] width 23 height 20
type input "[DATE] 4:23 PM"
click at [644, 478] on button "Create new inventory" at bounding box center [692, 485] width 133 height 23
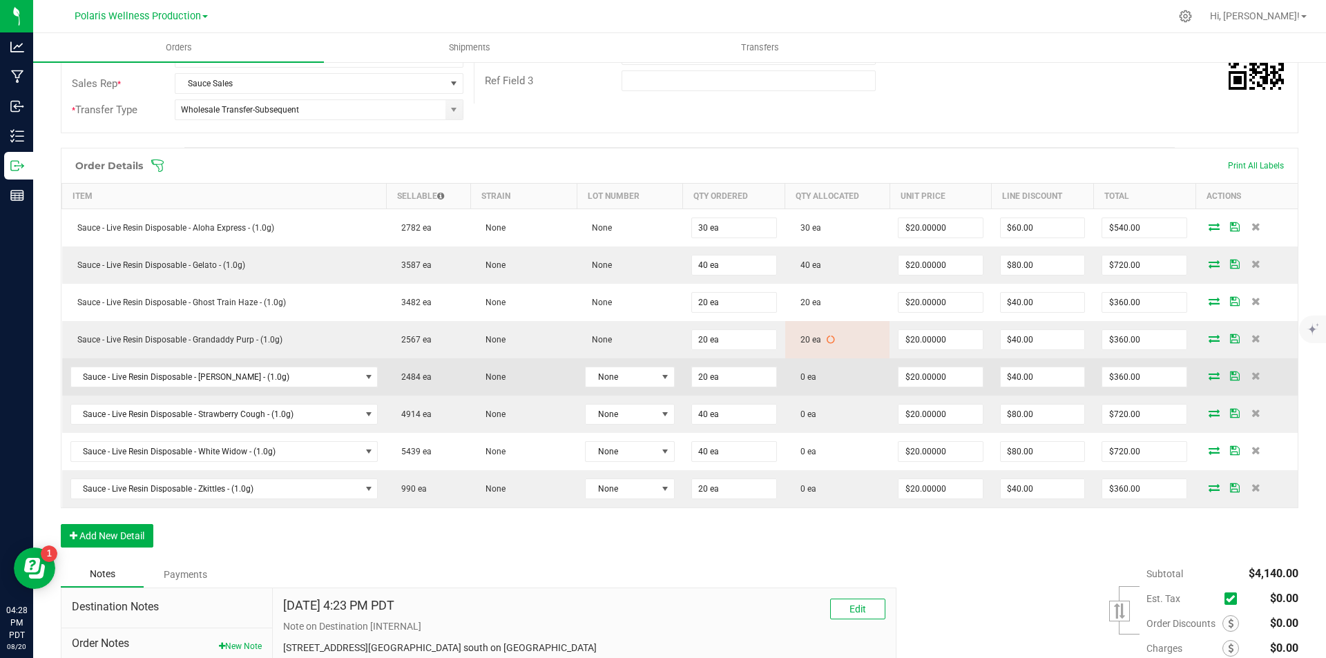
click at [1208, 378] on icon at bounding box center [1213, 375] width 11 height 8
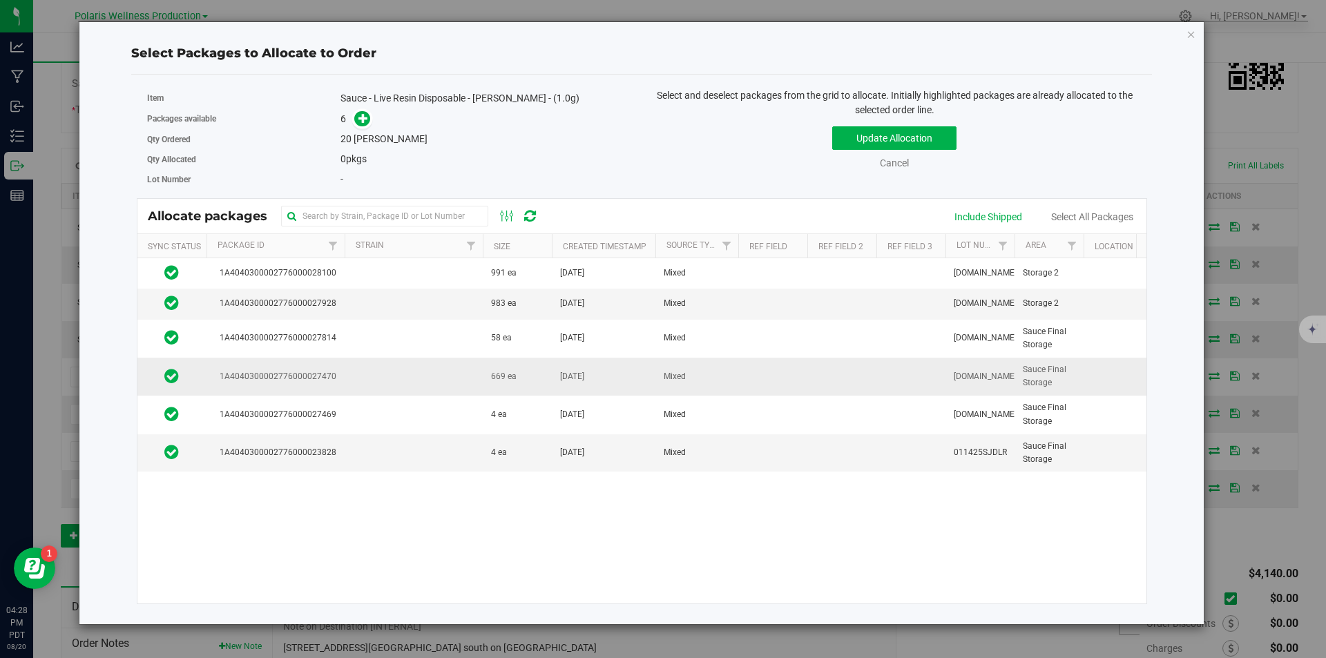
click at [458, 380] on td at bounding box center [414, 377] width 138 height 38
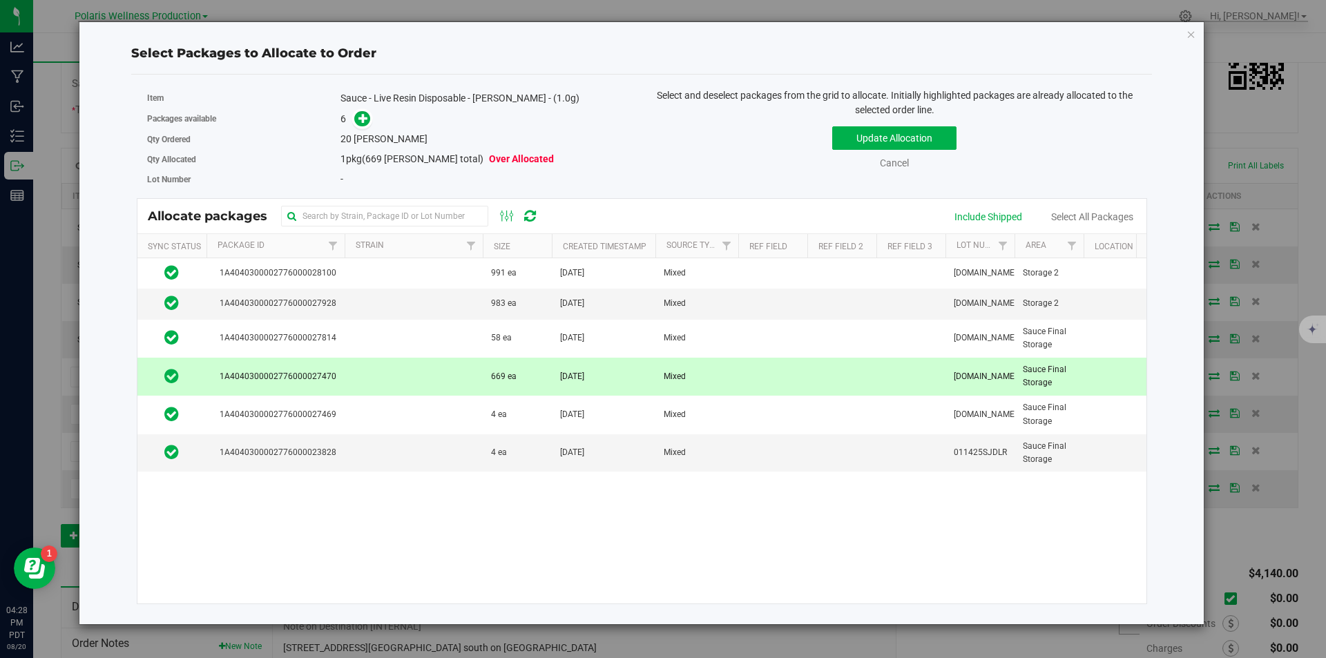
click at [365, 127] on span at bounding box center [362, 119] width 16 height 16
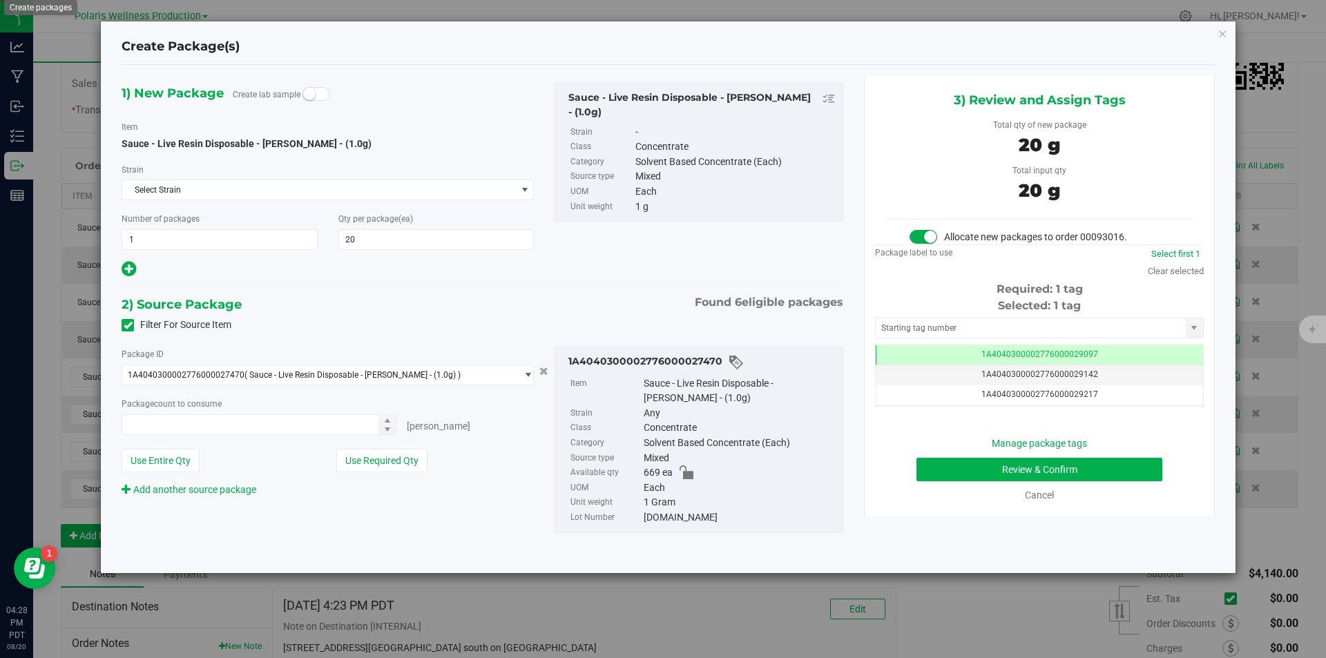
type input "20 ea"
click at [954, 327] on input "text" at bounding box center [1031, 327] width 310 height 19
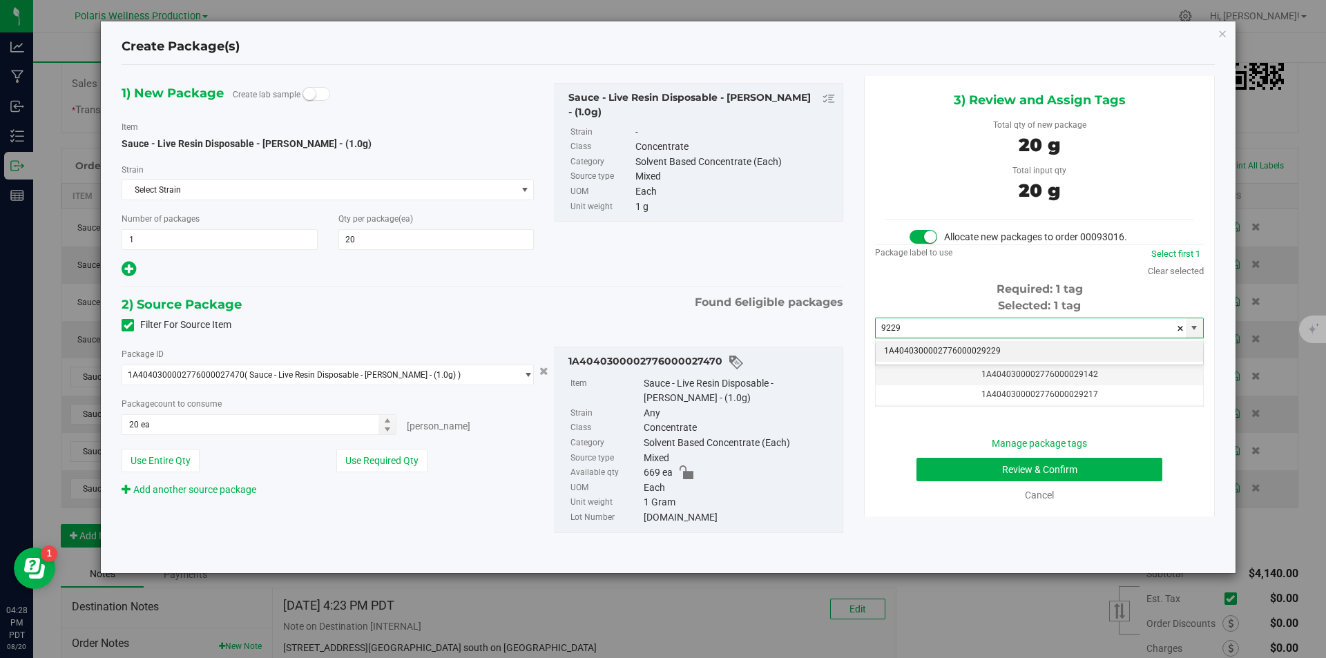
click at [963, 349] on li "1A4040300002776000029229" at bounding box center [1039, 351] width 327 height 21
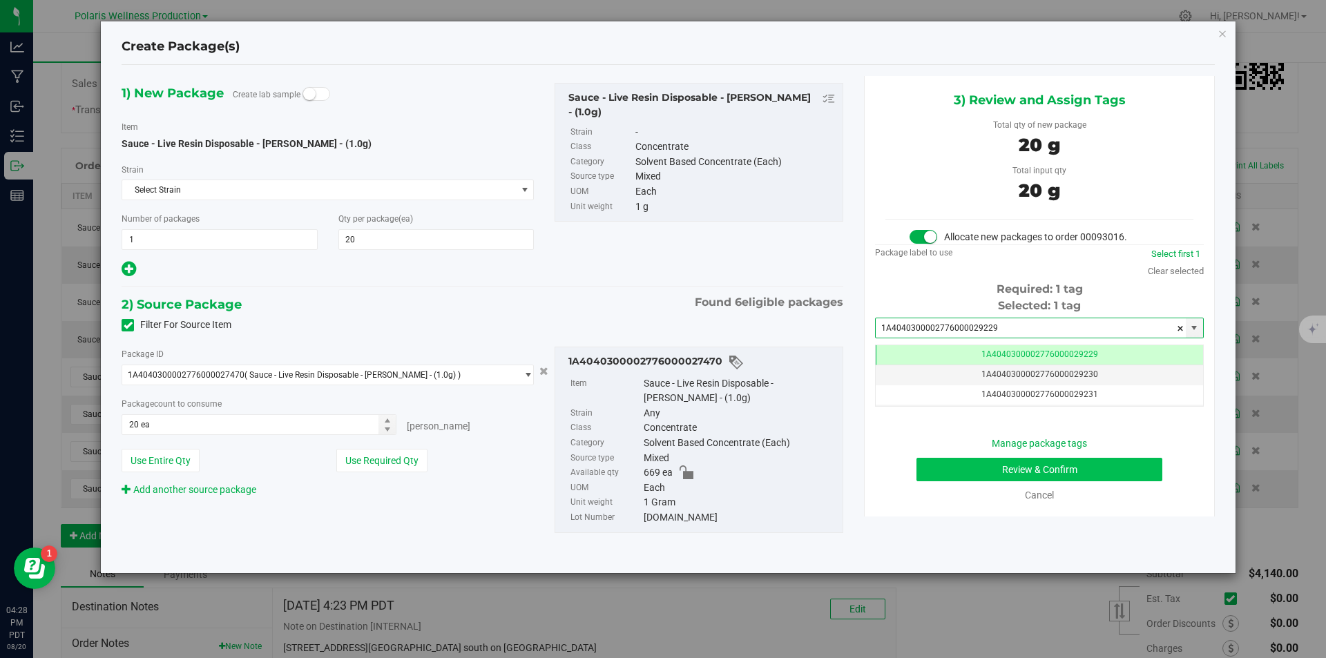
type input "1A4040300002776000029229"
click at [984, 466] on button "Review & Confirm" at bounding box center [1039, 469] width 246 height 23
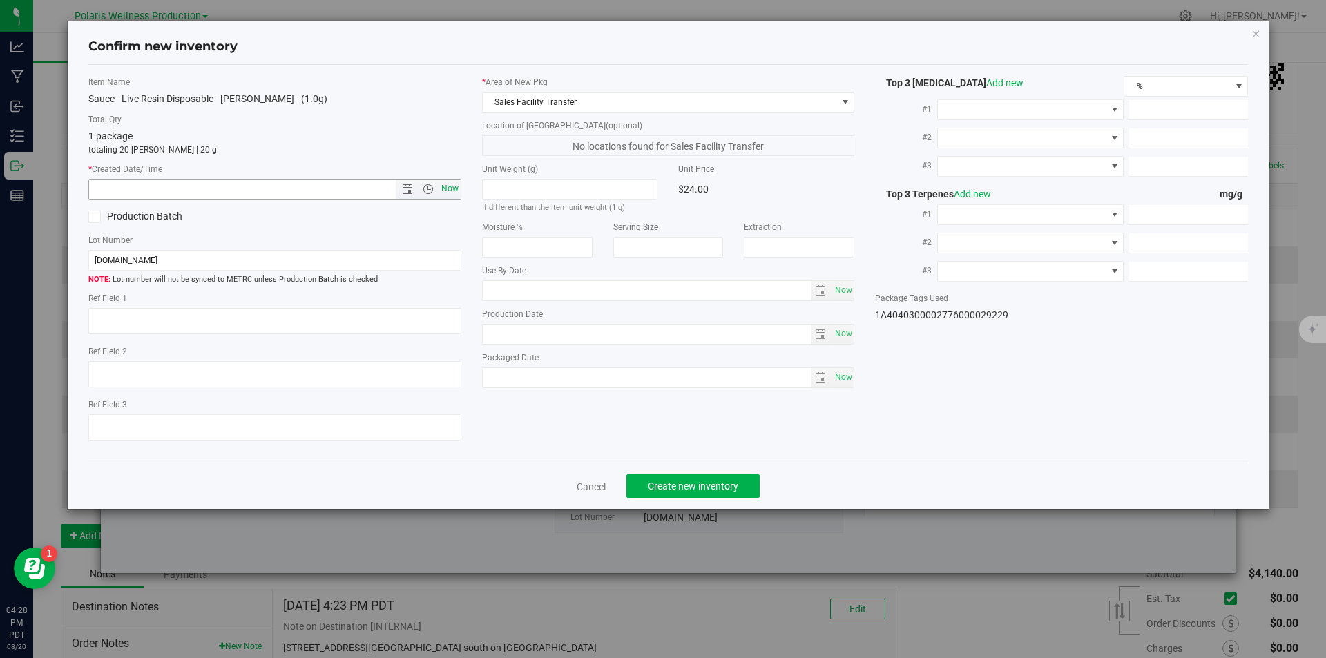
click at [451, 194] on span "Now" at bounding box center [449, 189] width 23 height 20
type input "[DATE] 4:28 PM"
click at [685, 476] on button "Create new inventory" at bounding box center [692, 485] width 133 height 23
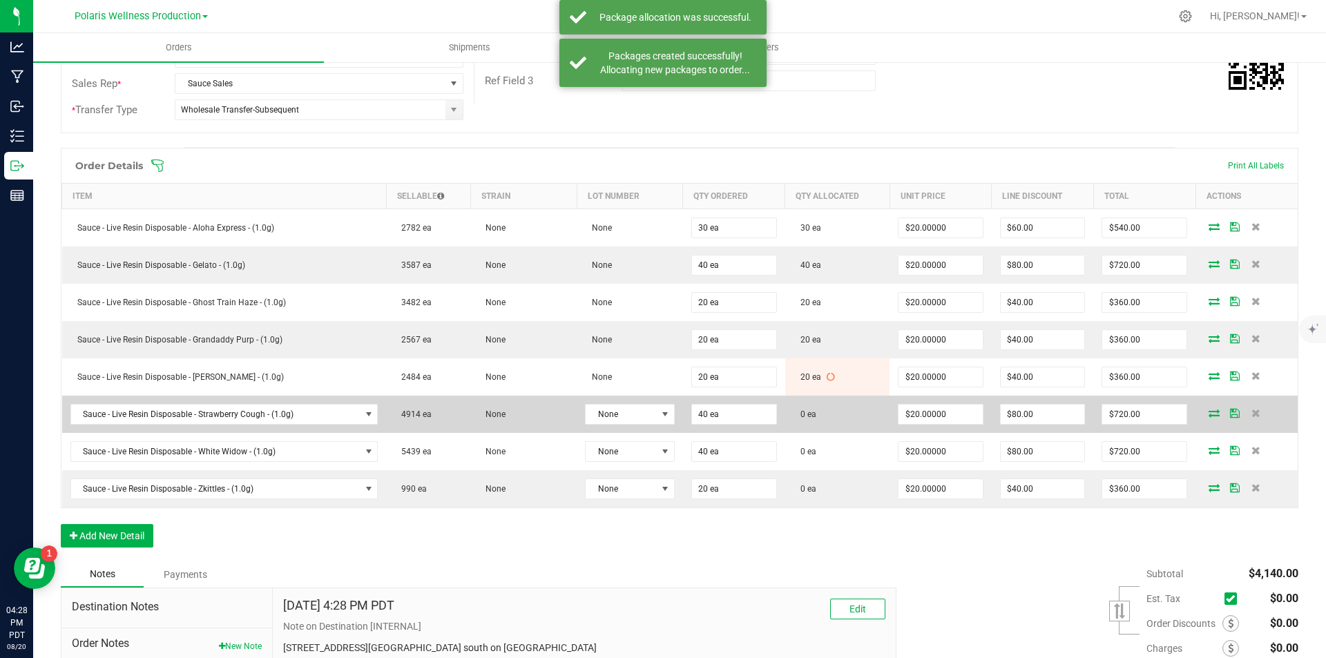
click at [1208, 411] on icon at bounding box center [1213, 413] width 11 height 8
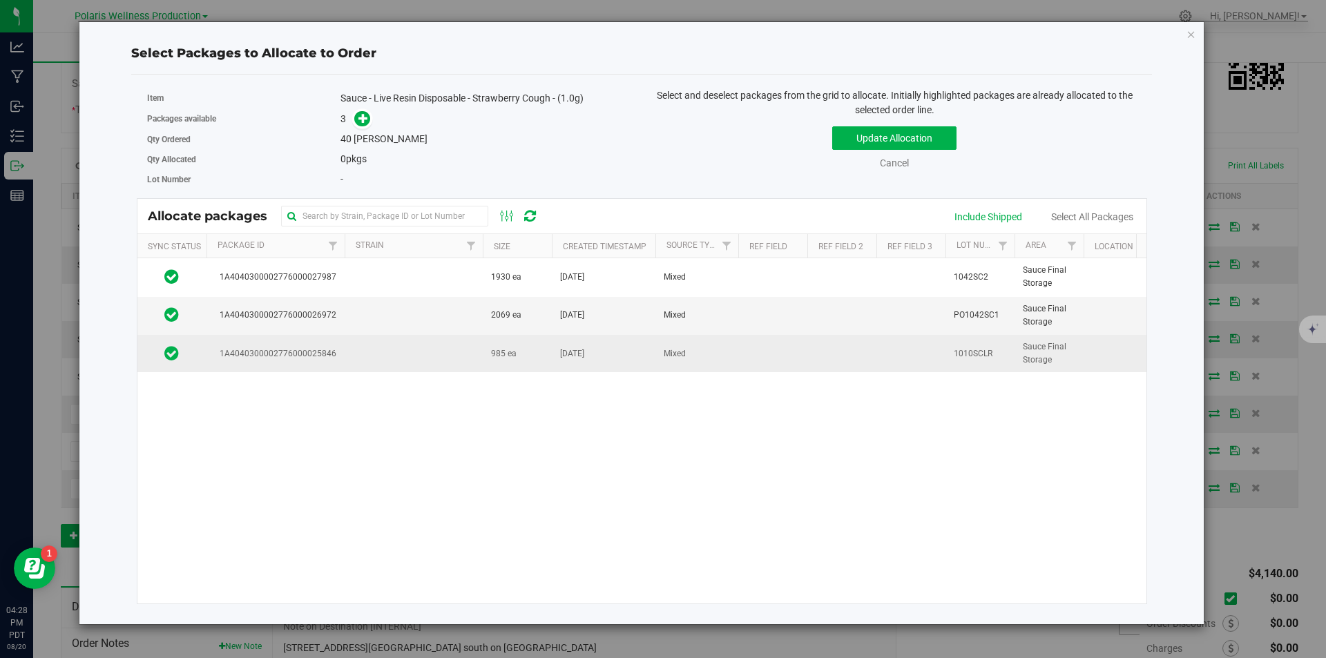
click at [455, 360] on td at bounding box center [414, 353] width 138 height 37
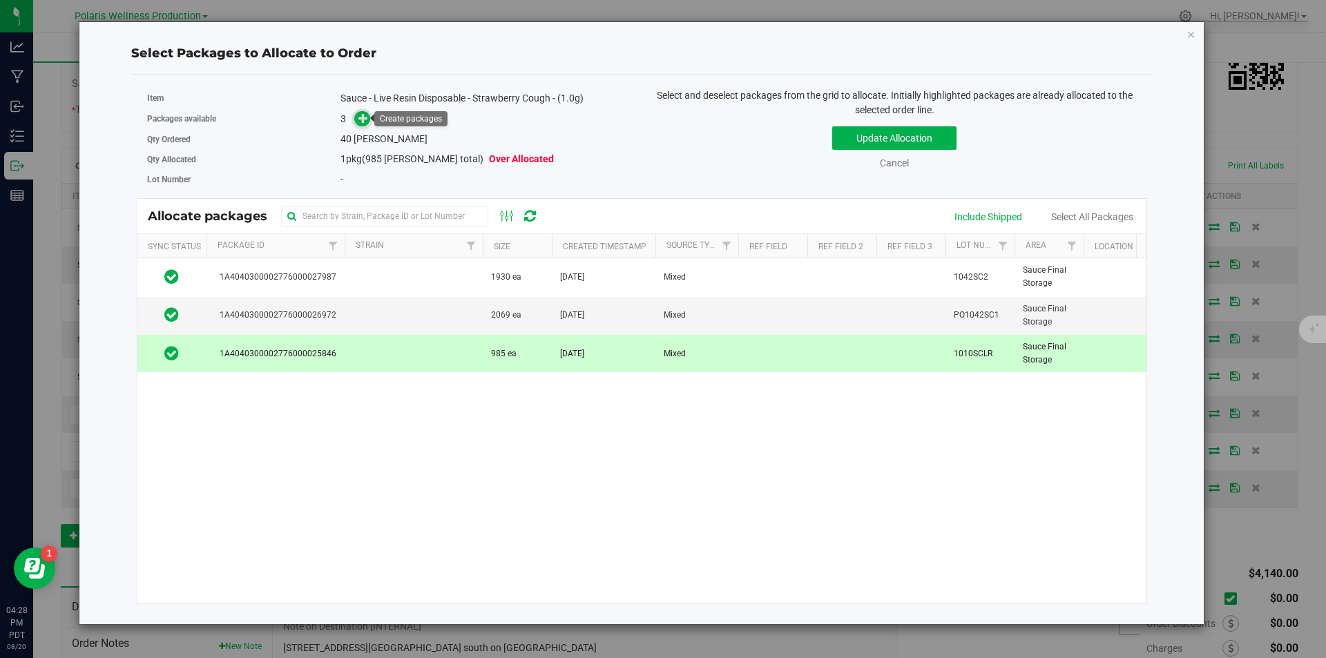
click at [368, 121] on icon at bounding box center [363, 118] width 10 height 10
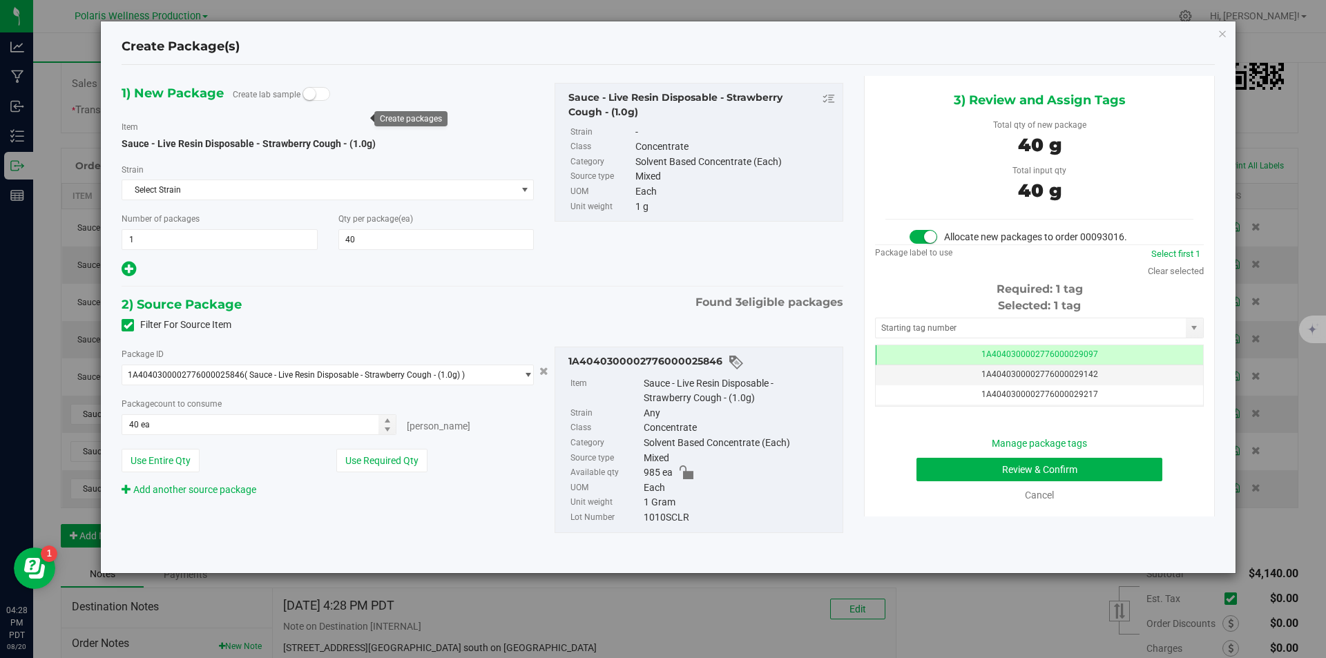
type input "40"
click at [931, 327] on input "text" at bounding box center [1031, 327] width 310 height 19
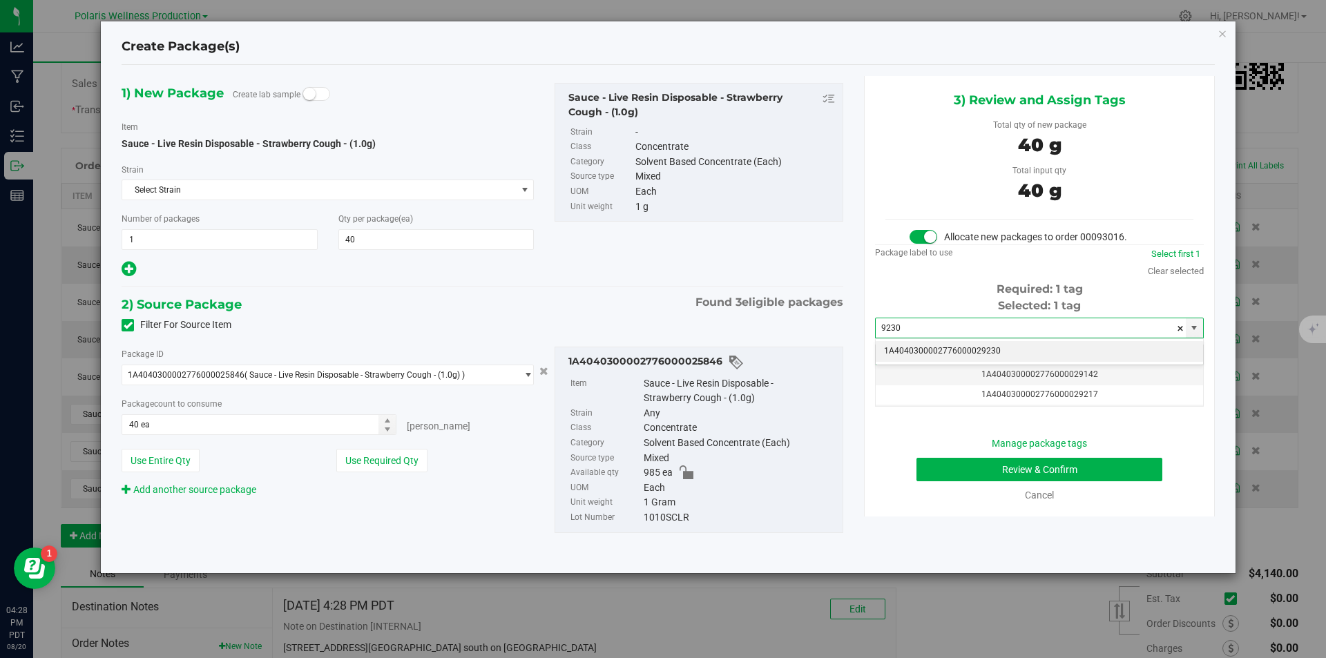
click at [941, 351] on li "1A4040300002776000029230" at bounding box center [1039, 351] width 327 height 21
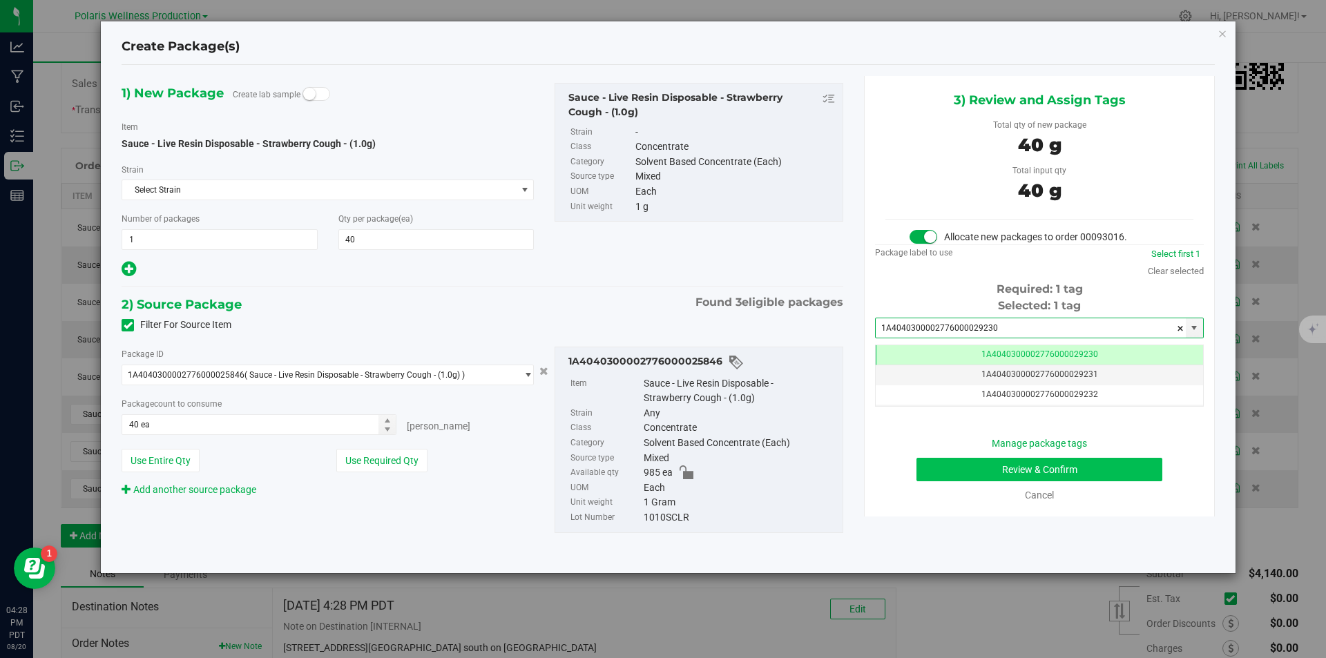
type input "1A4040300002776000029230"
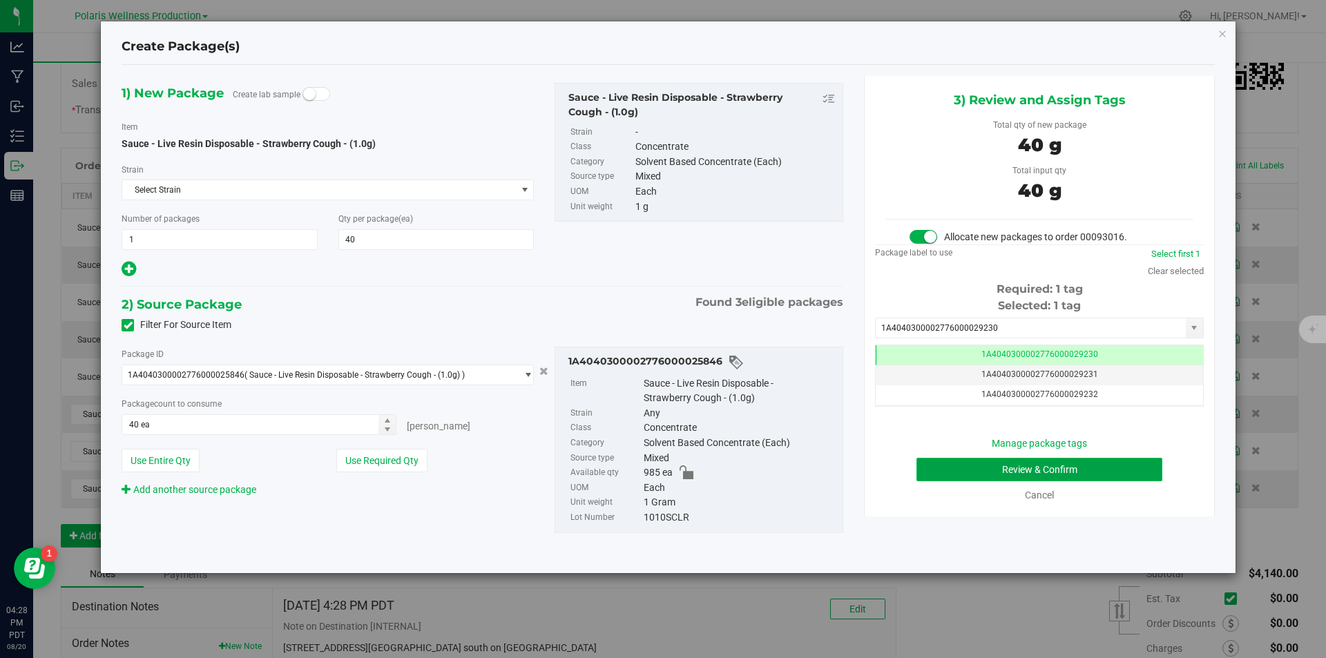
click at [986, 476] on button "Review & Confirm" at bounding box center [1039, 469] width 246 height 23
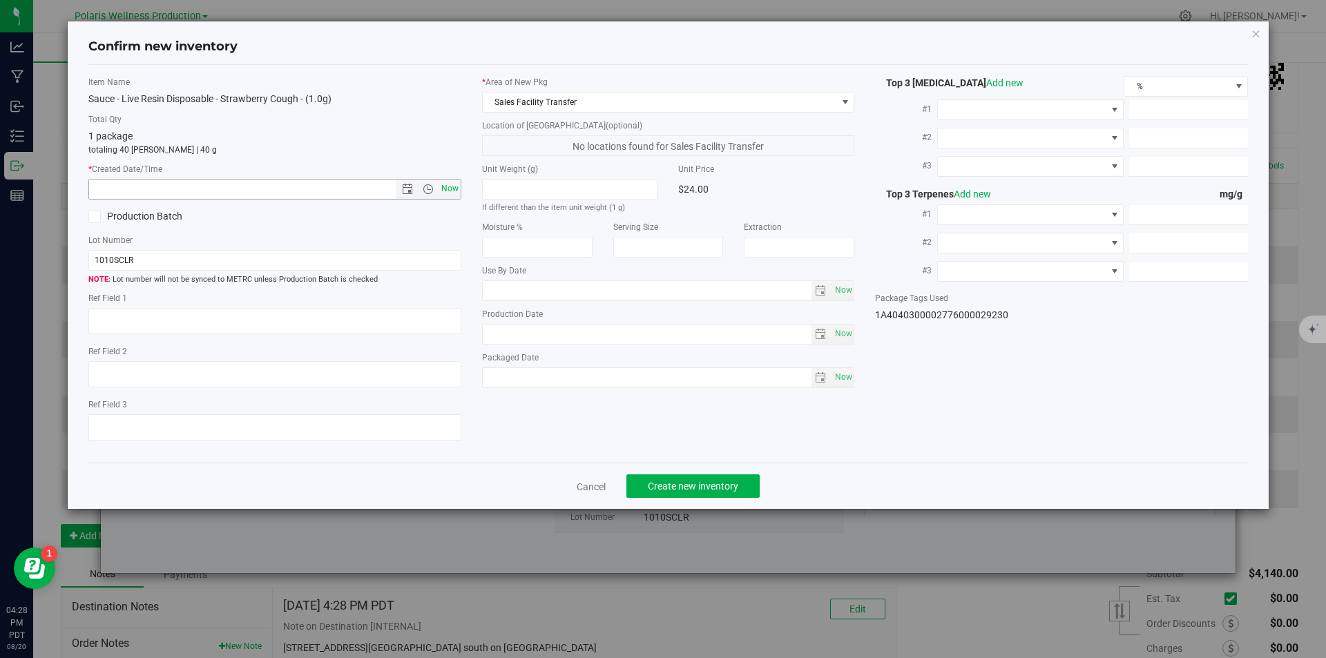
click at [453, 187] on span "Now" at bounding box center [449, 189] width 23 height 20
type input "[DATE] 4:28 PM"
click at [688, 481] on span "Create new inventory" at bounding box center [693, 486] width 90 height 11
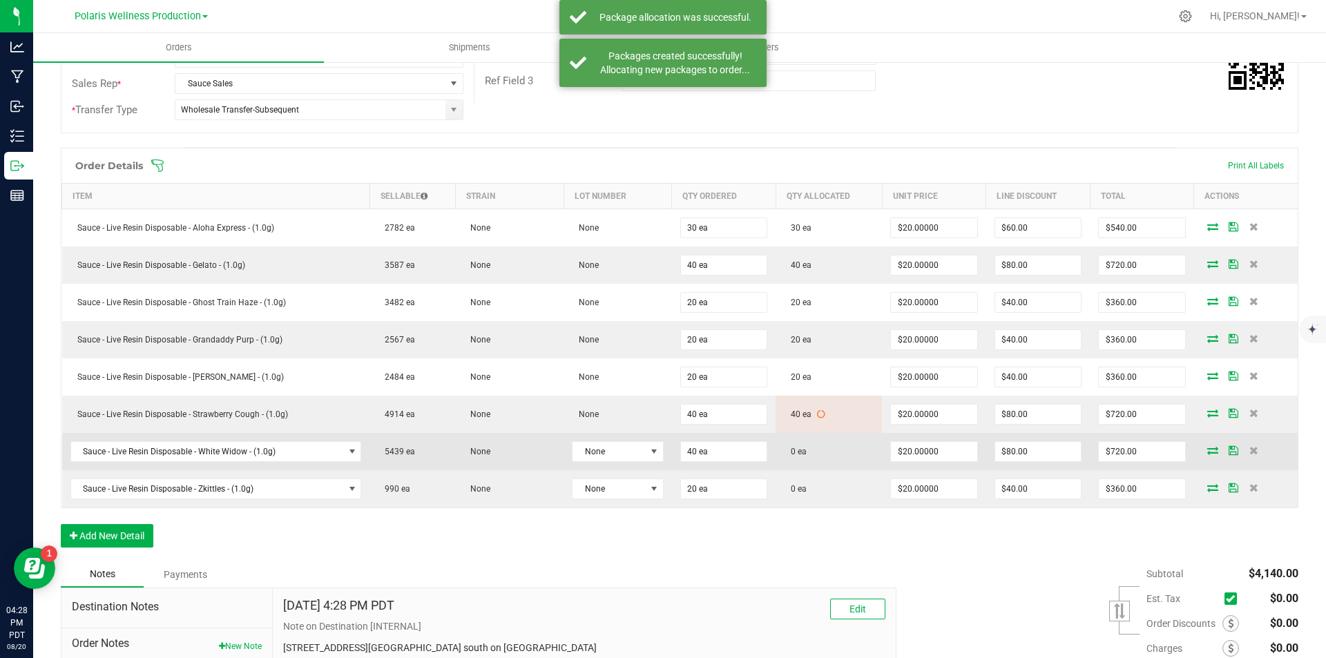
click at [1207, 449] on icon at bounding box center [1212, 450] width 11 height 8
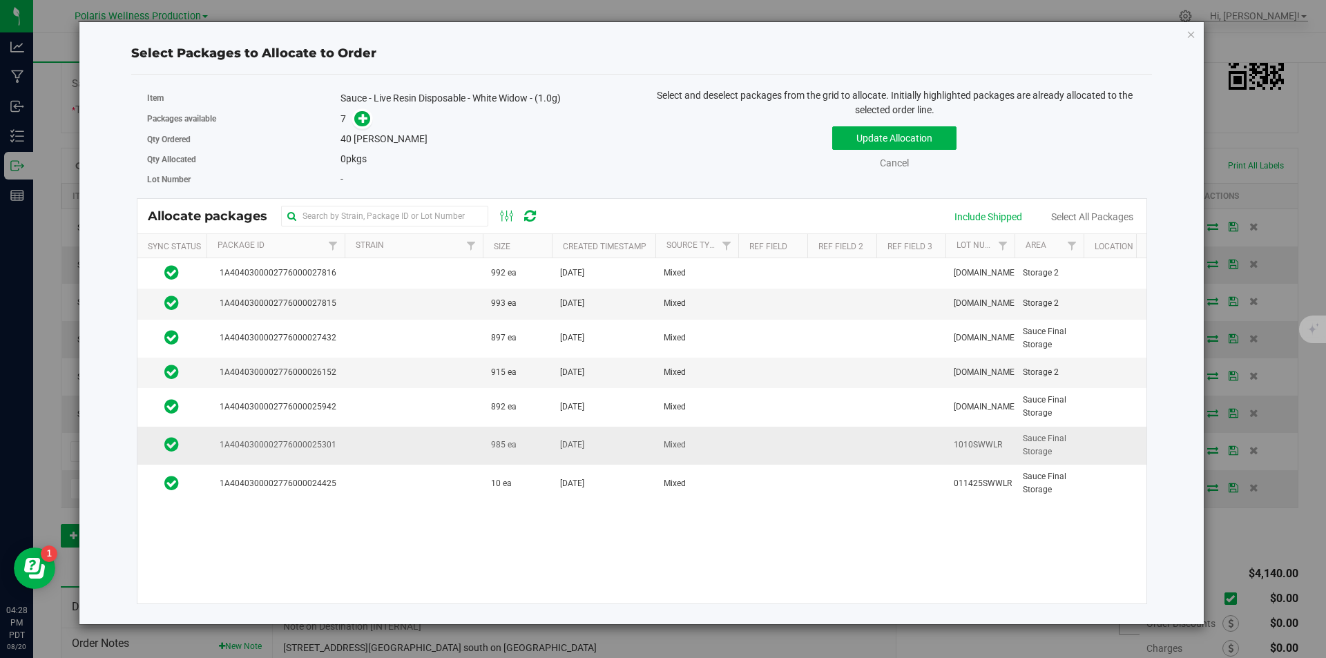
click at [425, 457] on td at bounding box center [414, 446] width 138 height 38
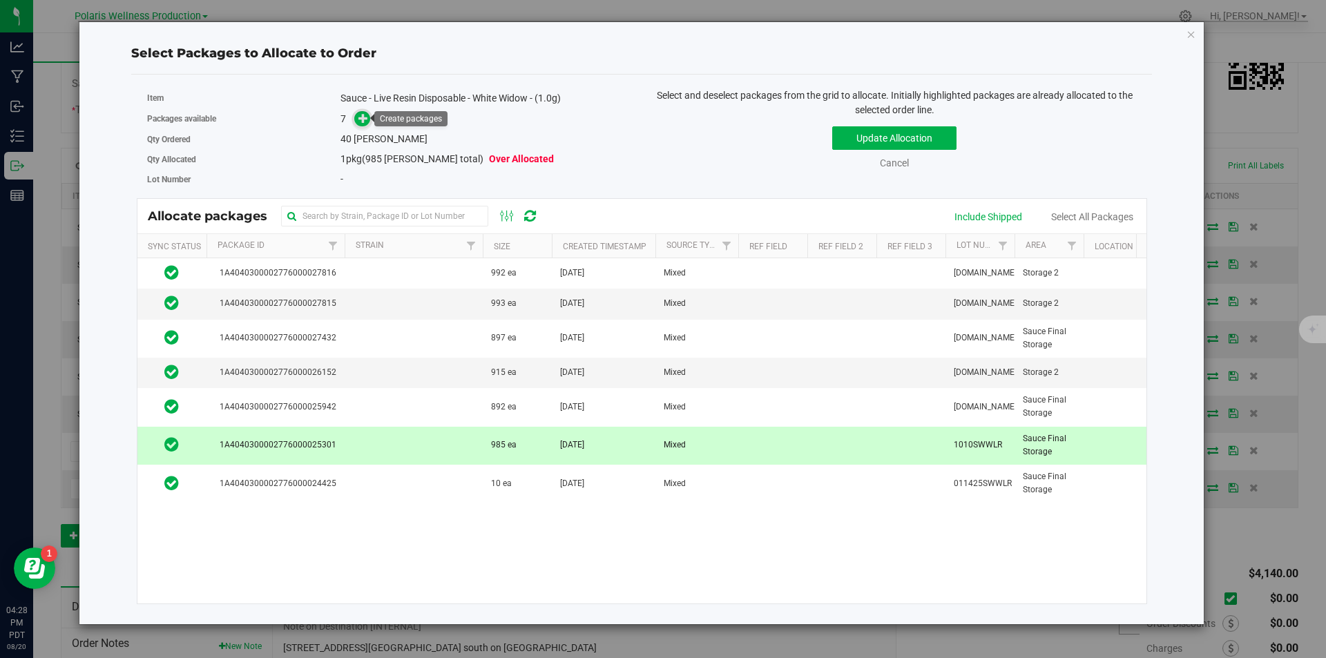
click at [361, 117] on icon at bounding box center [363, 118] width 10 height 10
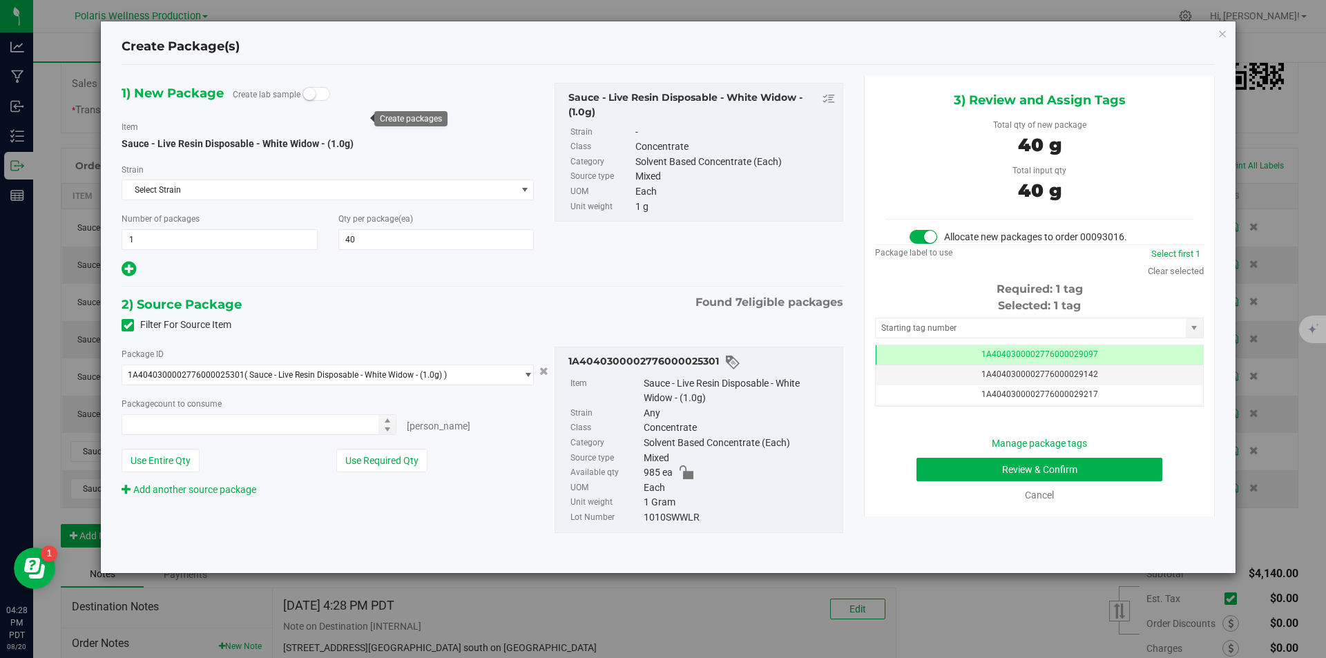
type input "40 ea"
click at [918, 331] on input "text" at bounding box center [1031, 327] width 310 height 19
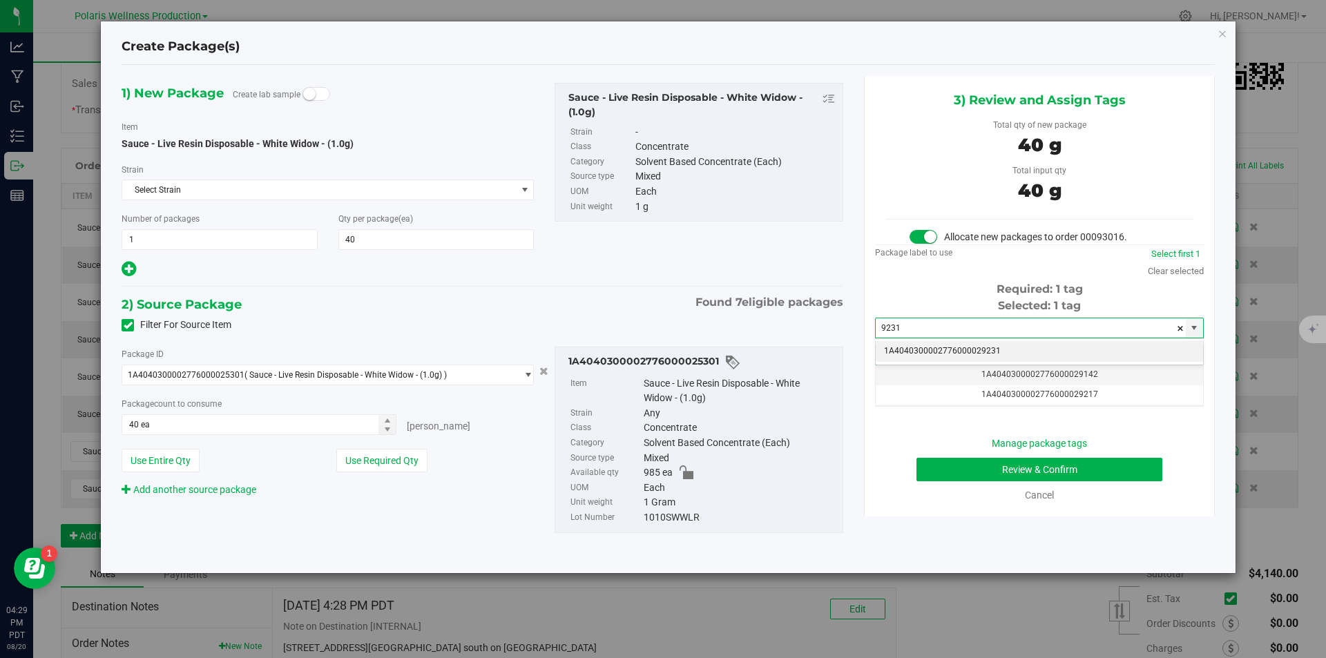
click at [921, 354] on li "1A4040300002776000029231" at bounding box center [1039, 351] width 327 height 21
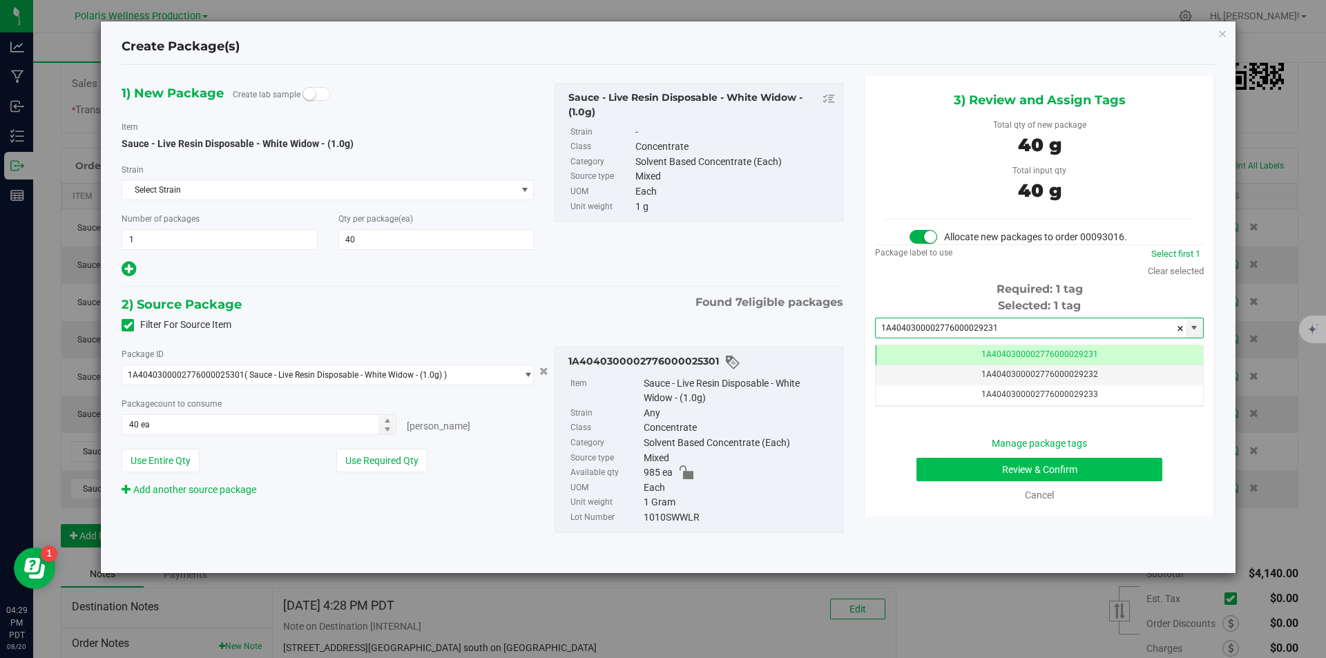
type input "1A4040300002776000029231"
click at [964, 462] on button "Review & Confirm" at bounding box center [1039, 469] width 246 height 23
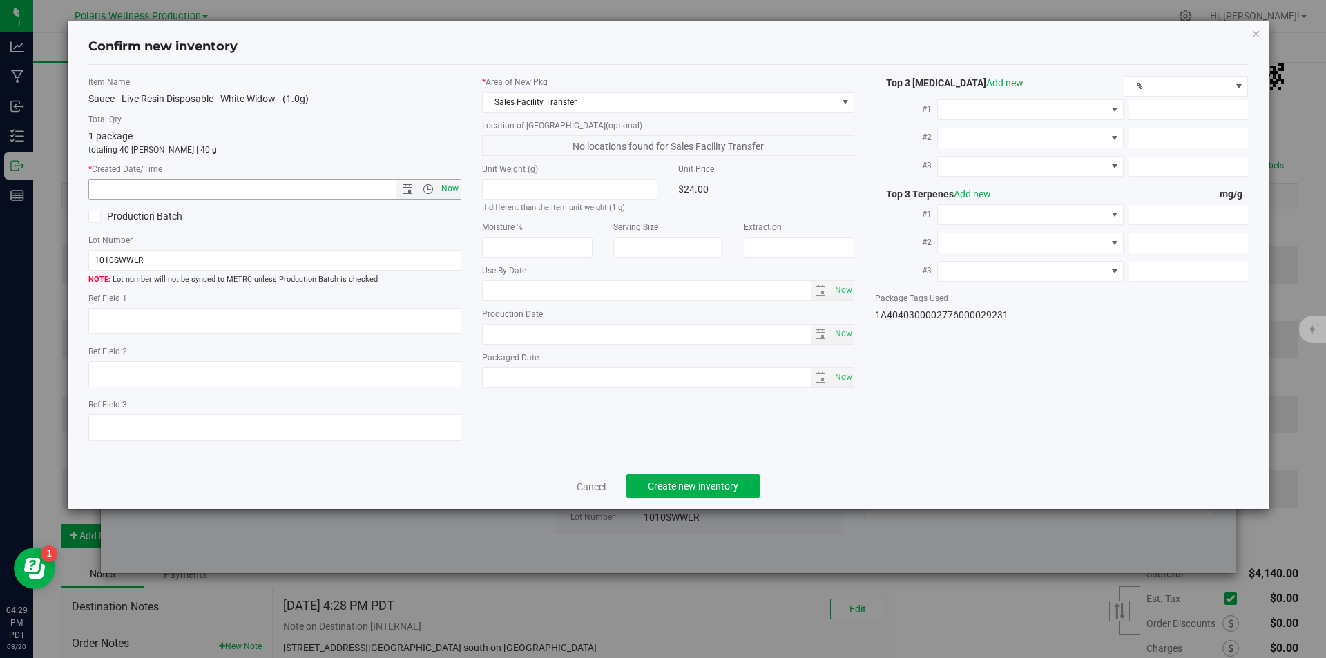
click at [449, 193] on span "Now" at bounding box center [449, 189] width 23 height 20
type input "[DATE] 4:29 PM"
click at [706, 481] on span "Create new inventory" at bounding box center [693, 486] width 90 height 11
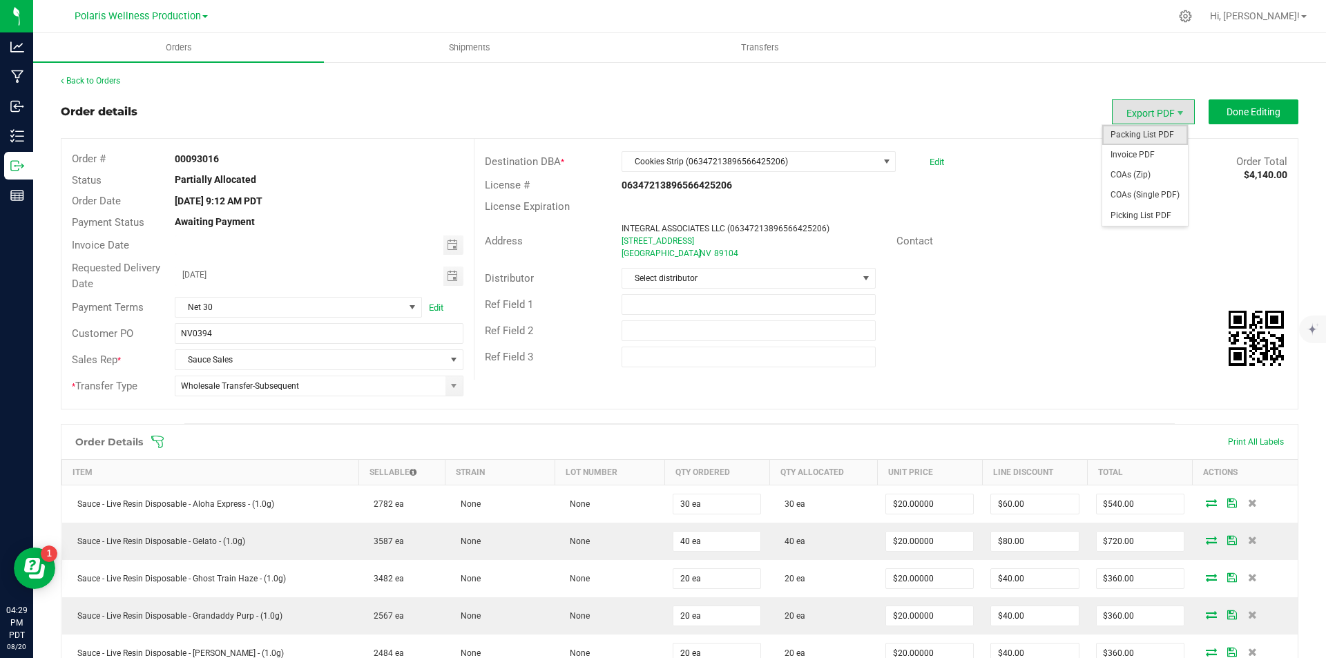
click at [1155, 133] on span "Packing List PDF" at bounding box center [1145, 135] width 86 height 20
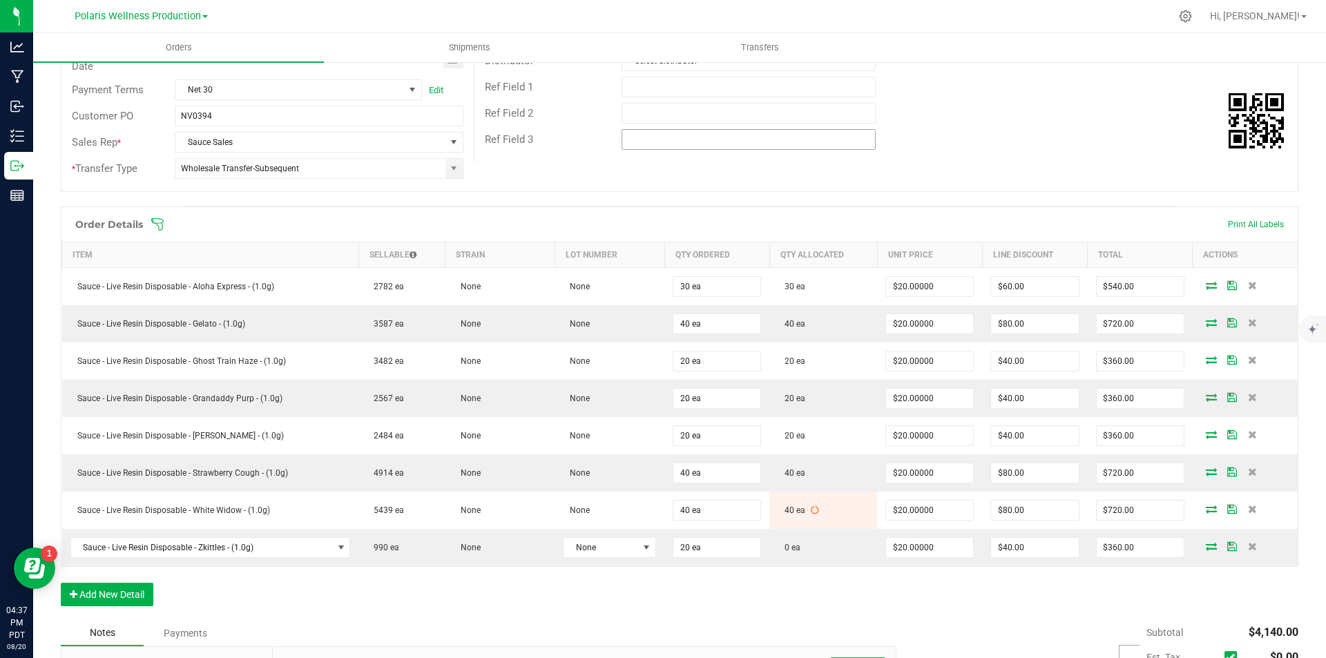
scroll to position [207, 0]
